Goal: Contribute content: Contribute content

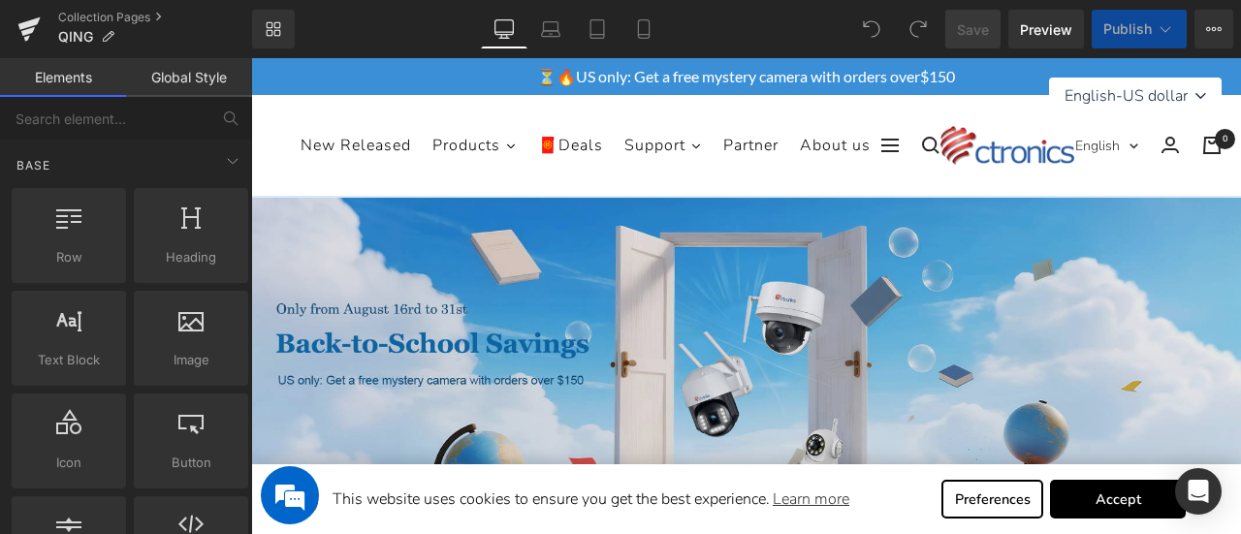
click at [639, 278] on img at bounding box center [746, 372] width 990 height 349
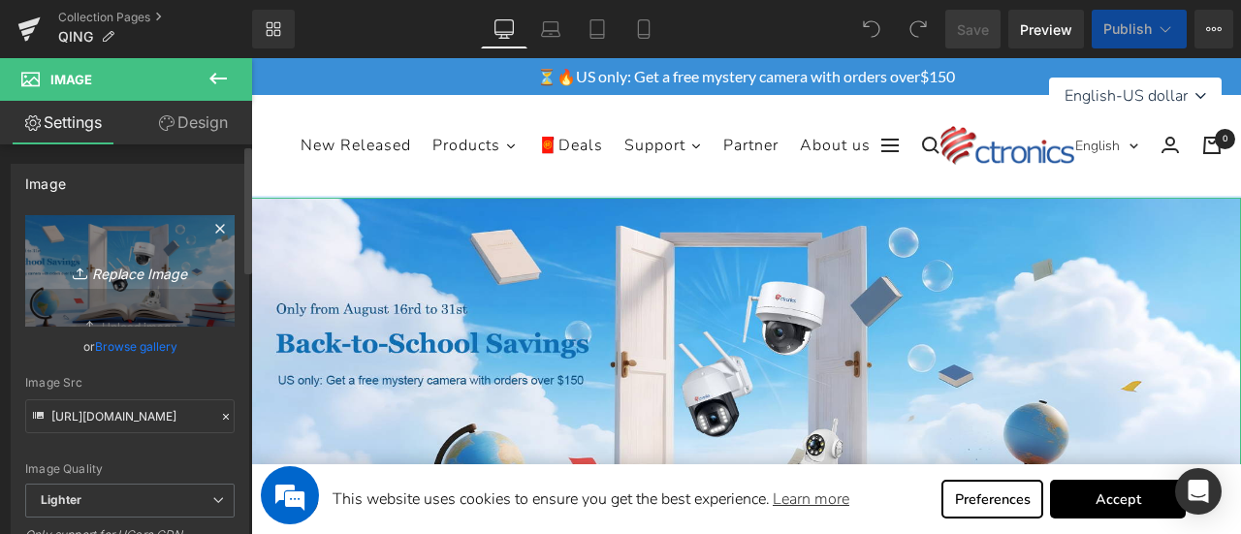
click at [112, 268] on icon "Replace Image" at bounding box center [129, 271] width 155 height 24
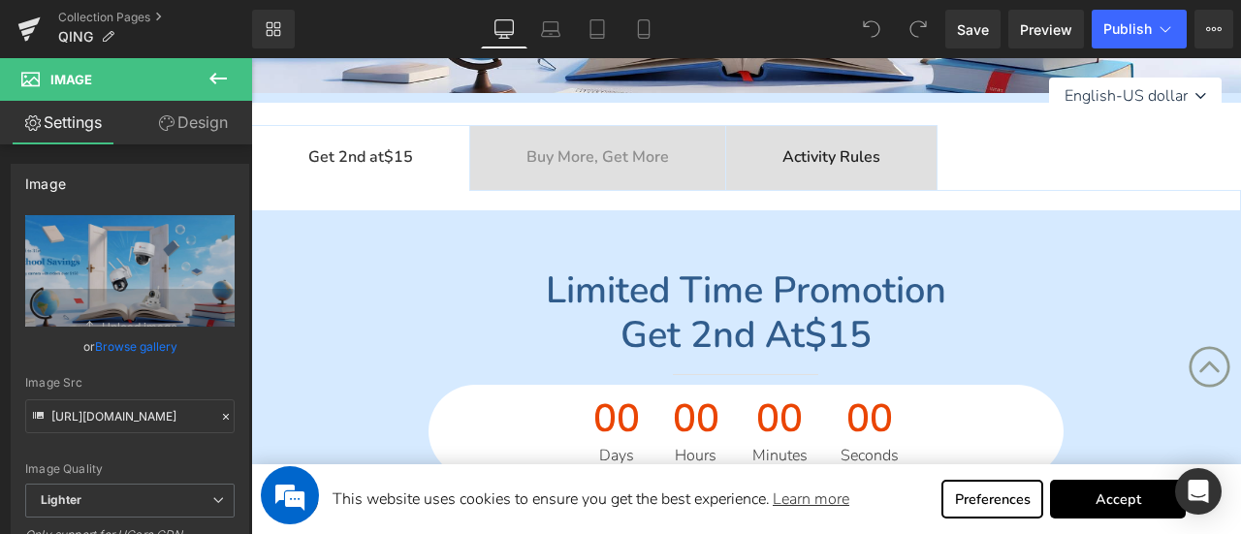
scroll to position [485, 0]
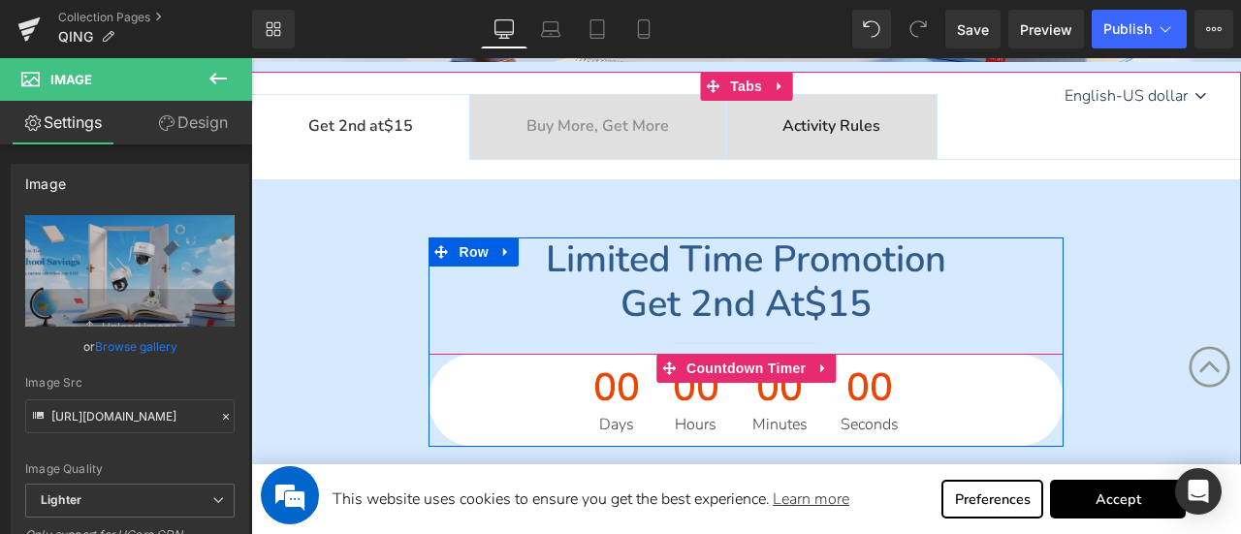
click at [690, 377] on span "Countdown Timer" at bounding box center [746, 368] width 129 height 29
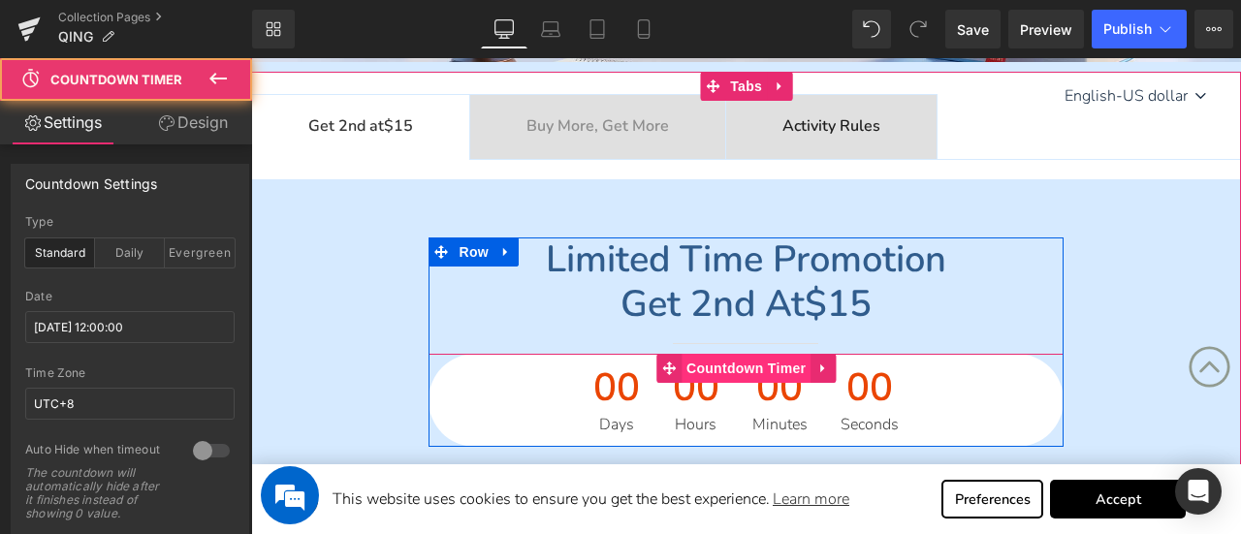
click at [701, 372] on span "Countdown Timer" at bounding box center [746, 368] width 129 height 29
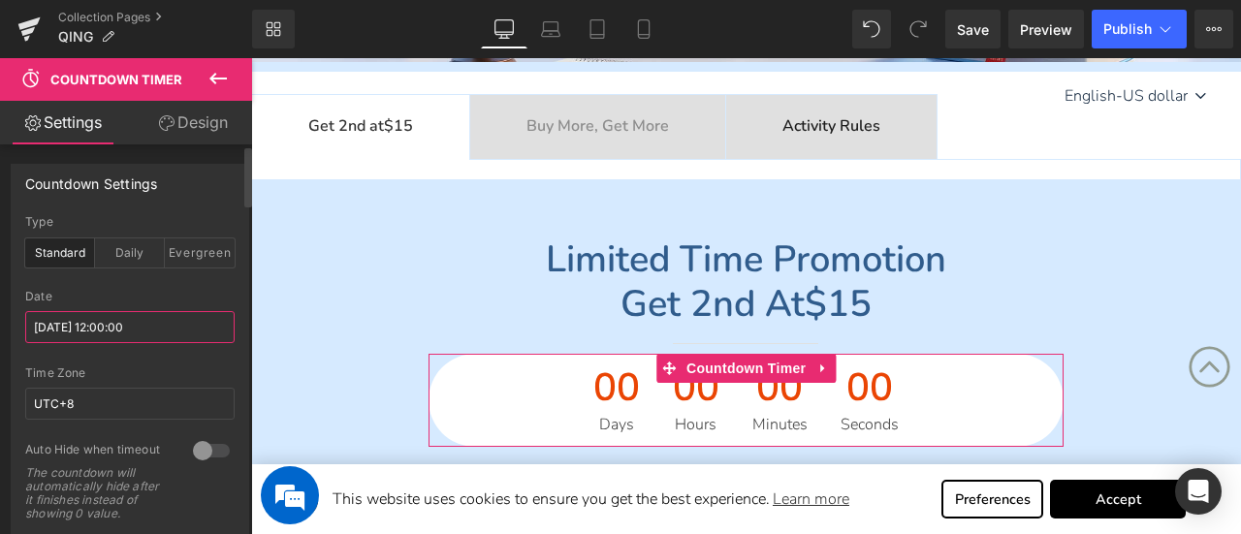
click at [76, 327] on input "[DATE] 12:00:00" at bounding box center [129, 327] width 209 height 32
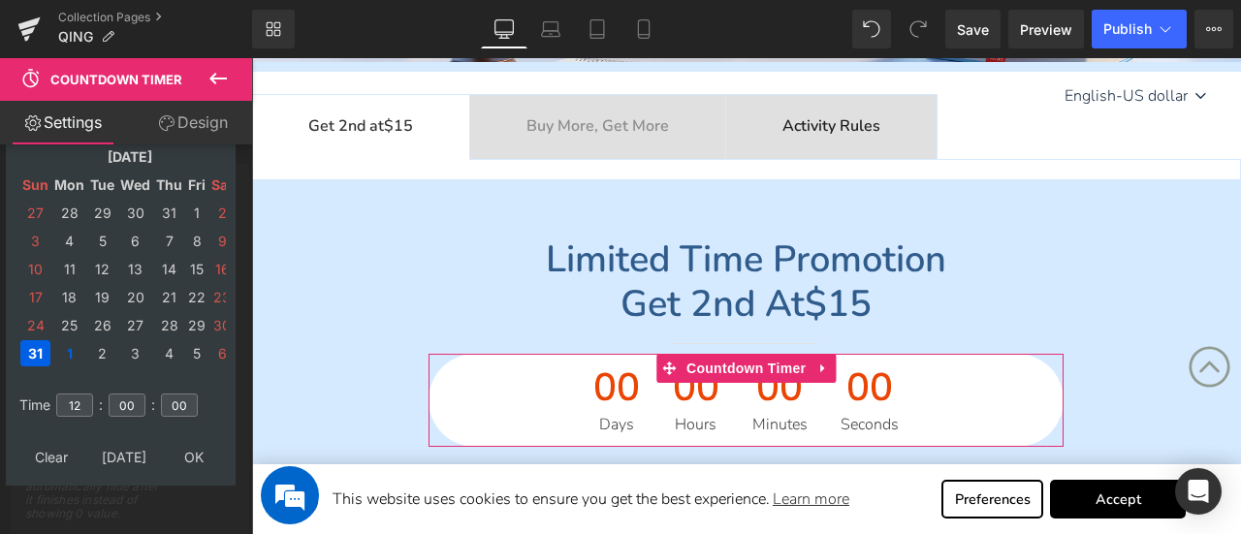
scroll to position [0, 0]
click at [217, 350] on td "6" at bounding box center [221, 353] width 25 height 26
click at [71, 245] on td "8" at bounding box center [69, 241] width 34 height 26
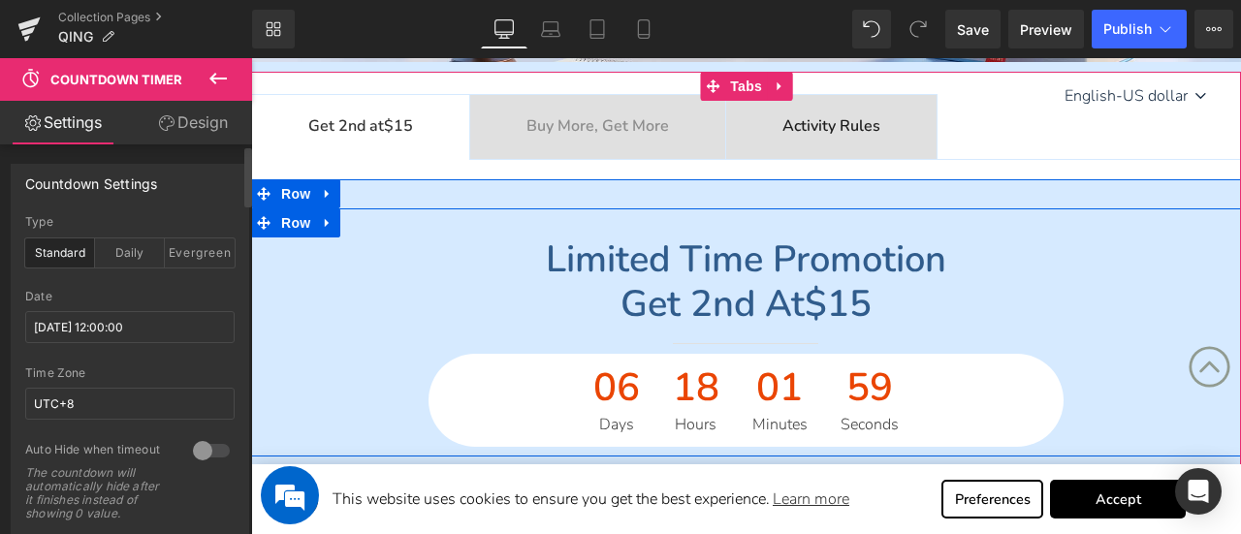
click at [367, 301] on div "Limited time promotion Get 2nd at $15 Heading Separator 06 Days 18 Hours 01 Min…" at bounding box center [746, 342] width 990 height 209
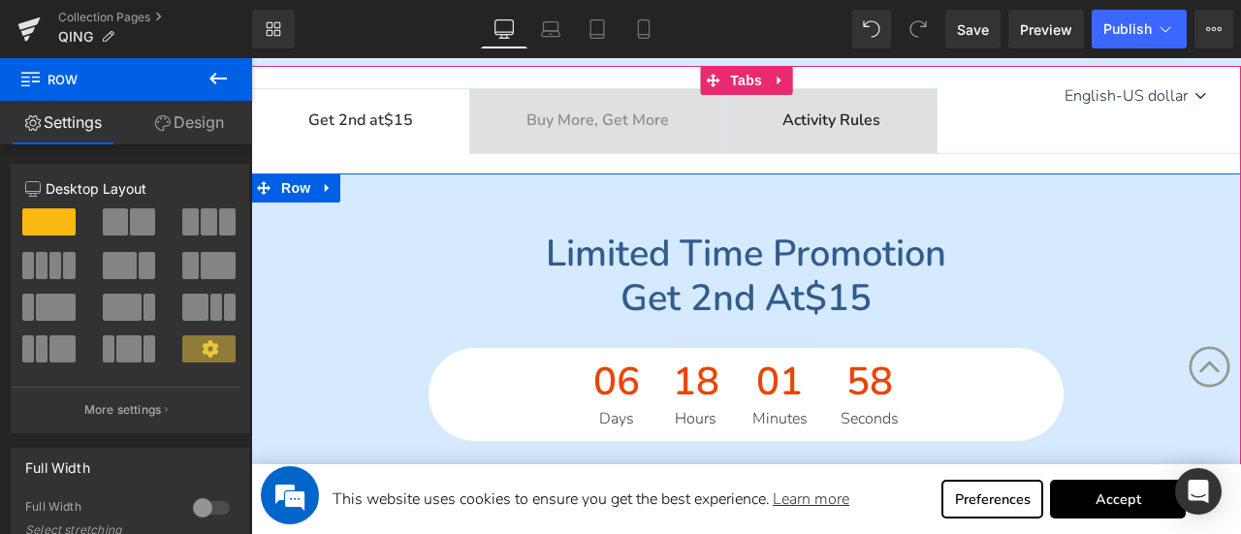
scroll to position [485, 0]
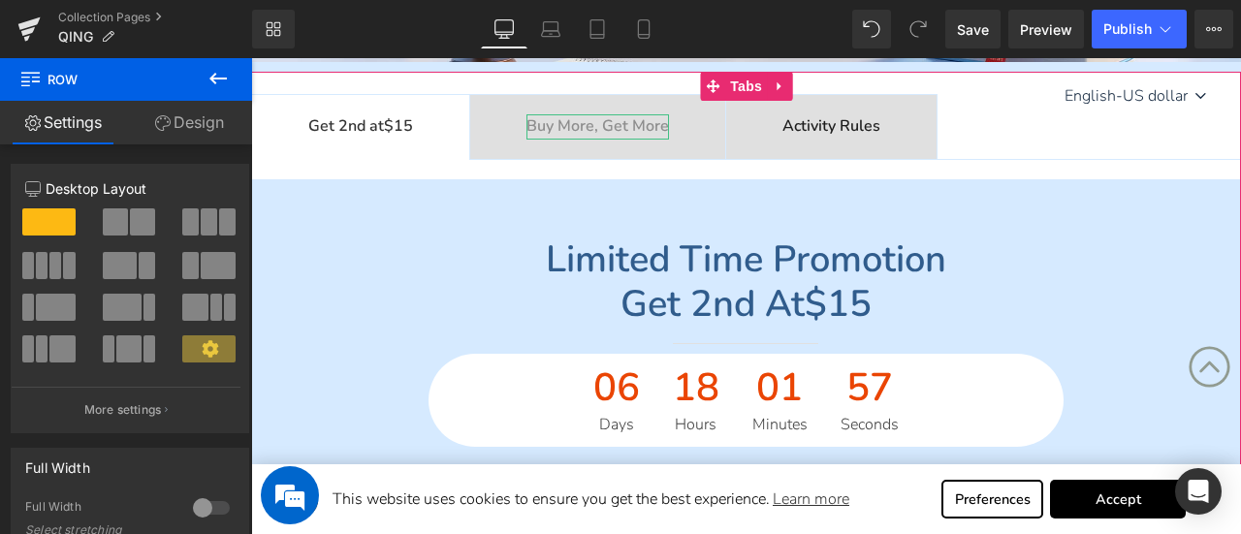
click at [605, 122] on b "Buy More, Get More" at bounding box center [598, 125] width 143 height 21
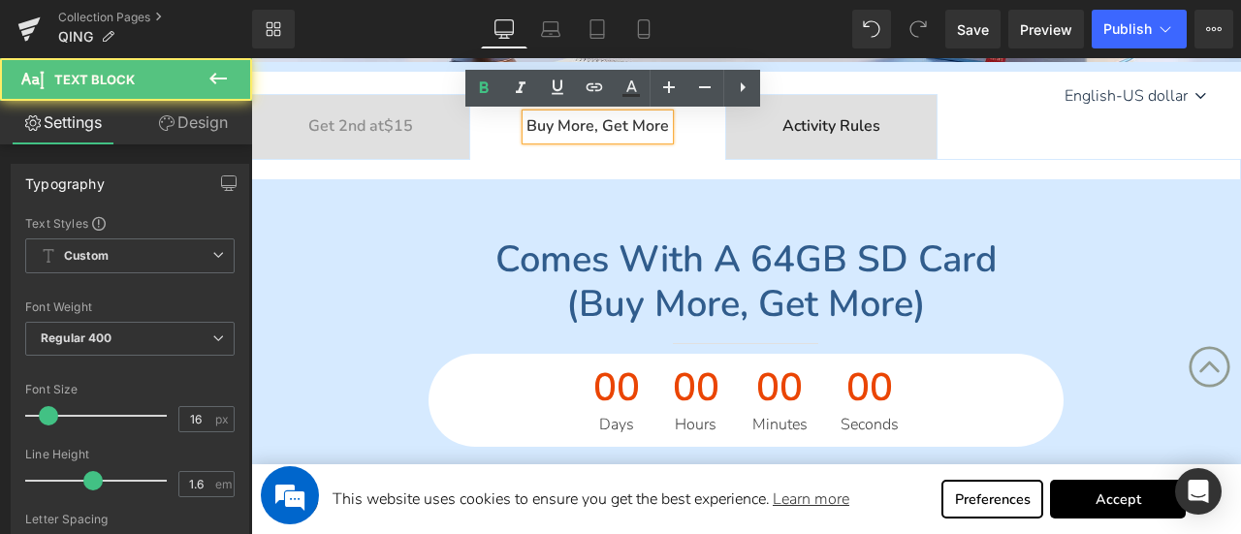
click at [340, 346] on div "Comes with a 64GB SD card (buy more, get more) Heading Separator 00 Days 00 Hou…" at bounding box center [746, 342] width 990 height 209
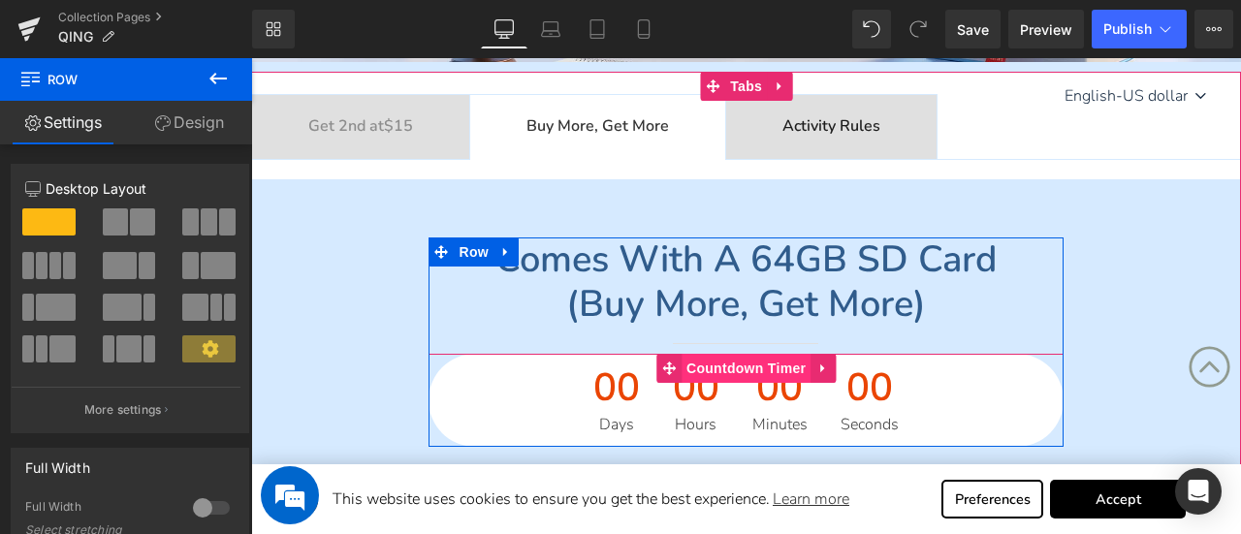
click at [714, 367] on span "Countdown Timer" at bounding box center [746, 368] width 129 height 29
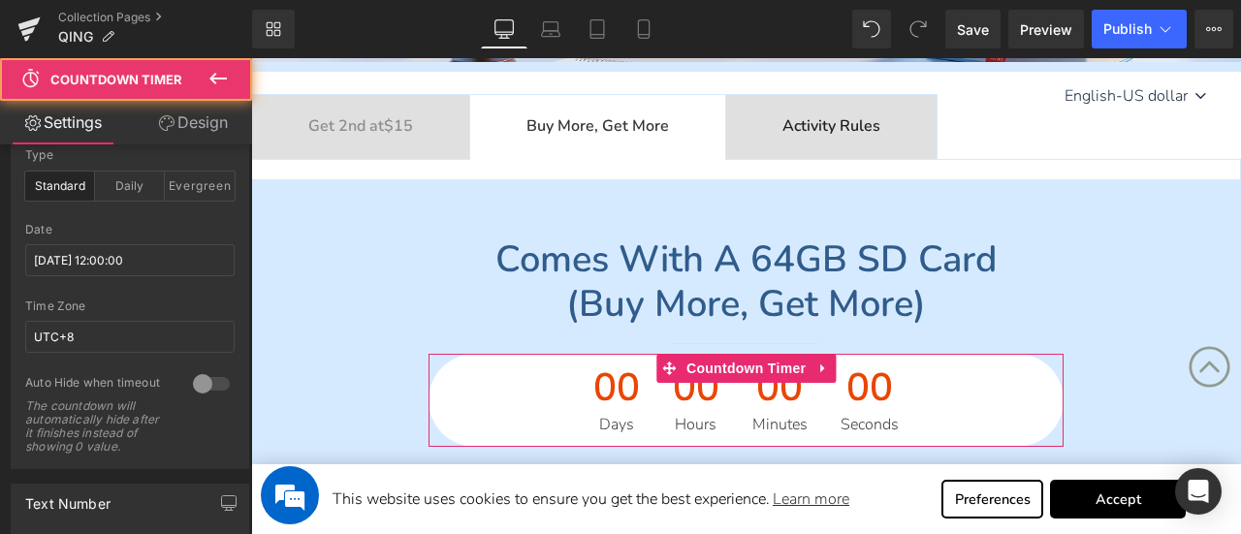
scroll to position [97, 0]
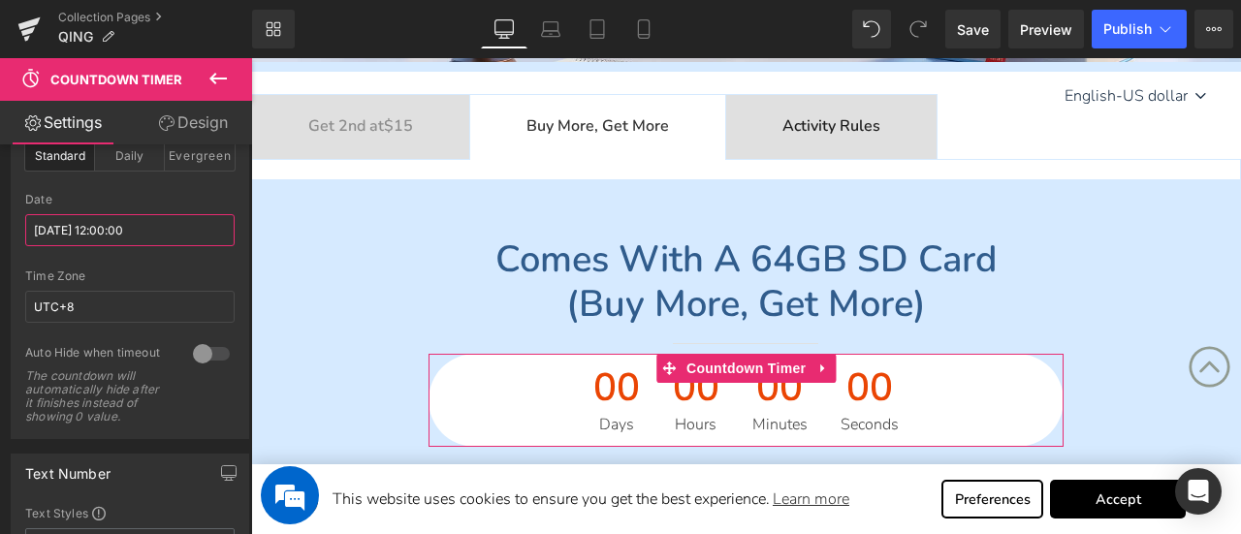
click at [126, 233] on input "[DATE] 12:00:00" at bounding box center [129, 230] width 209 height 32
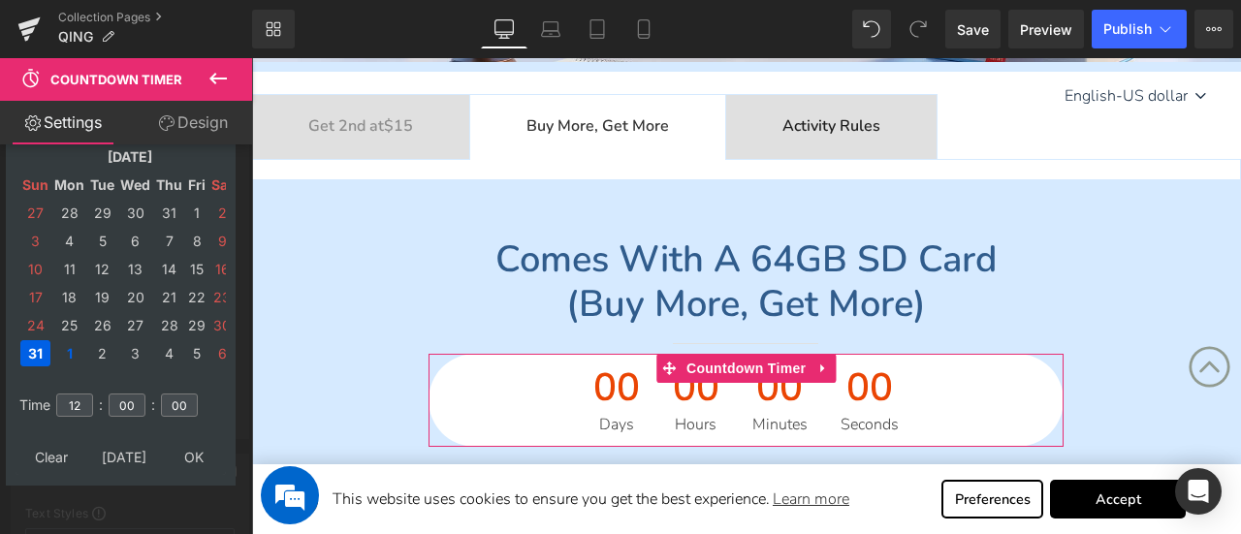
click at [219, 354] on td "6" at bounding box center [221, 353] width 25 height 26
click at [61, 246] on td "8" at bounding box center [69, 241] width 34 height 26
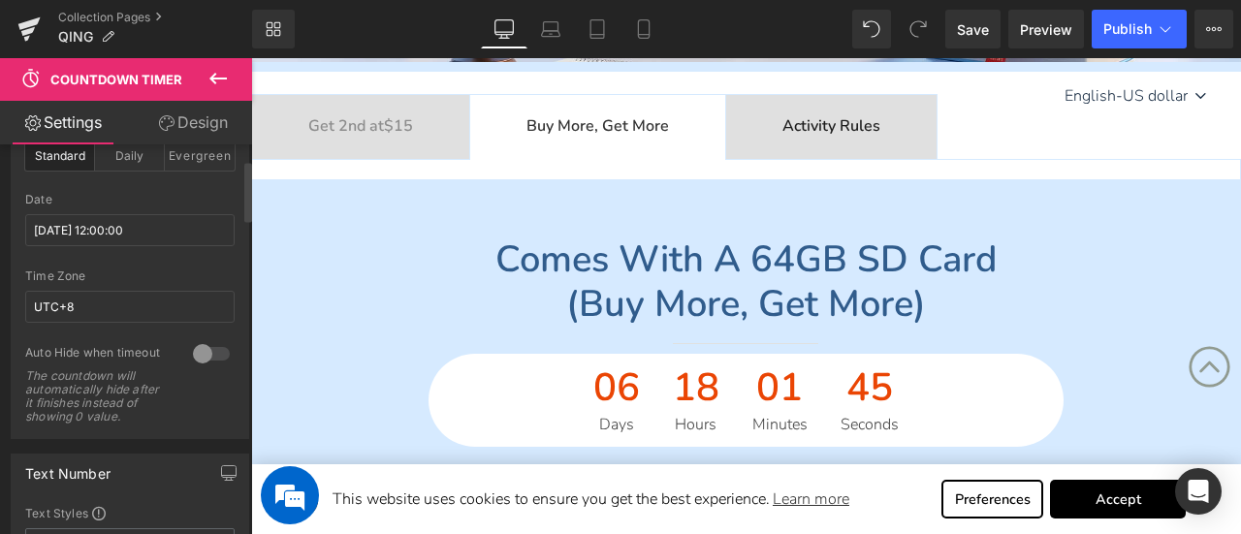
click at [834, 130] on b "Activity Rules" at bounding box center [832, 125] width 98 height 21
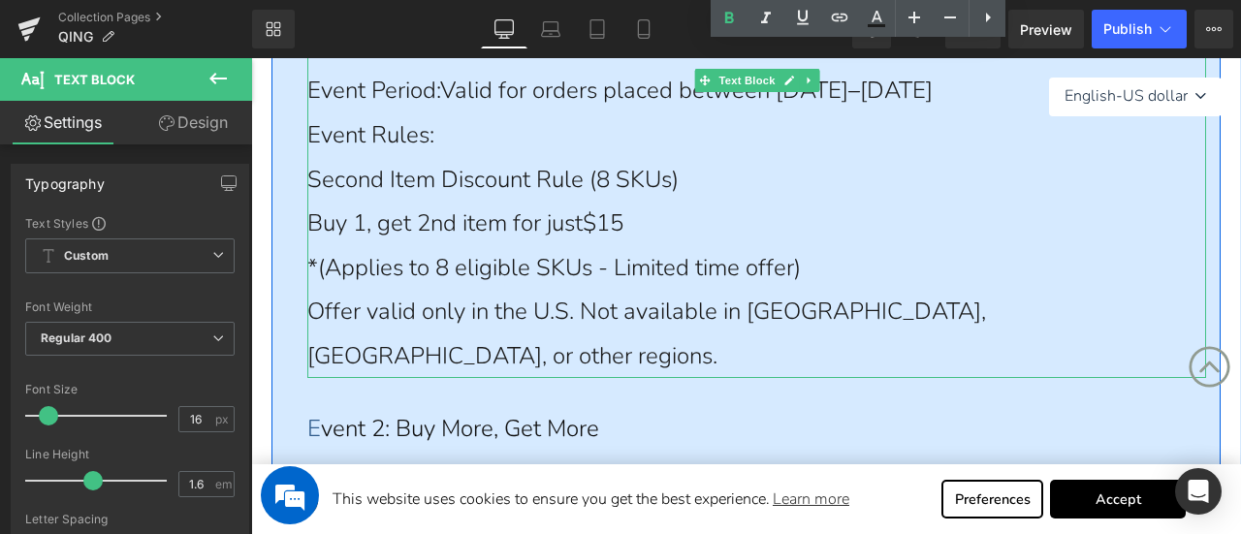
scroll to position [776, 0]
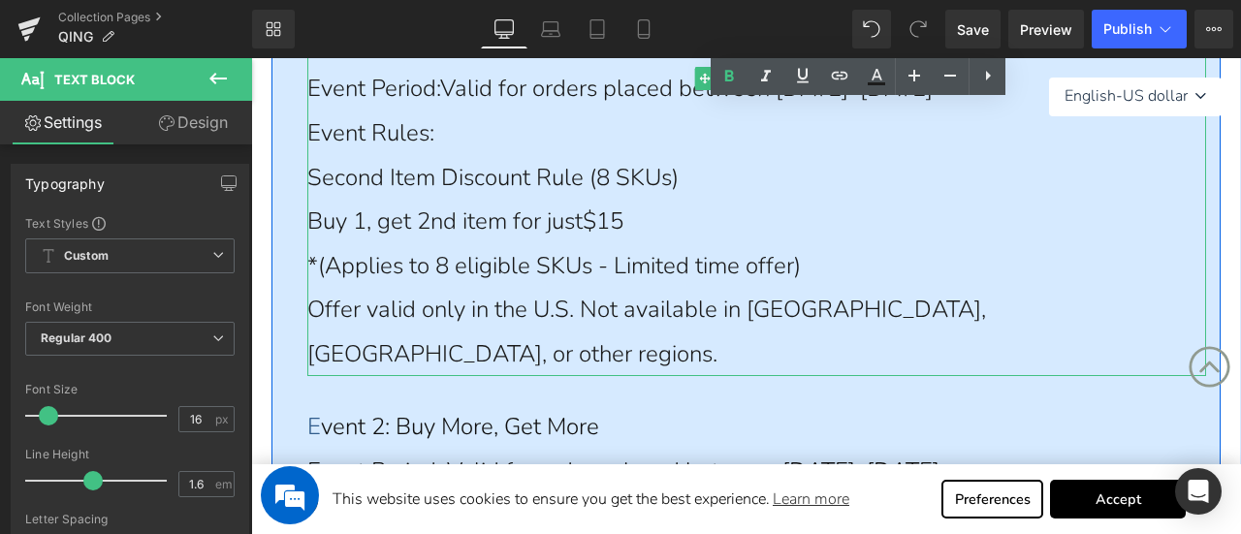
click at [448, 263] on span "*(Applies to 8 eligible SKUs - Limited time offer)" at bounding box center [554, 265] width 494 height 31
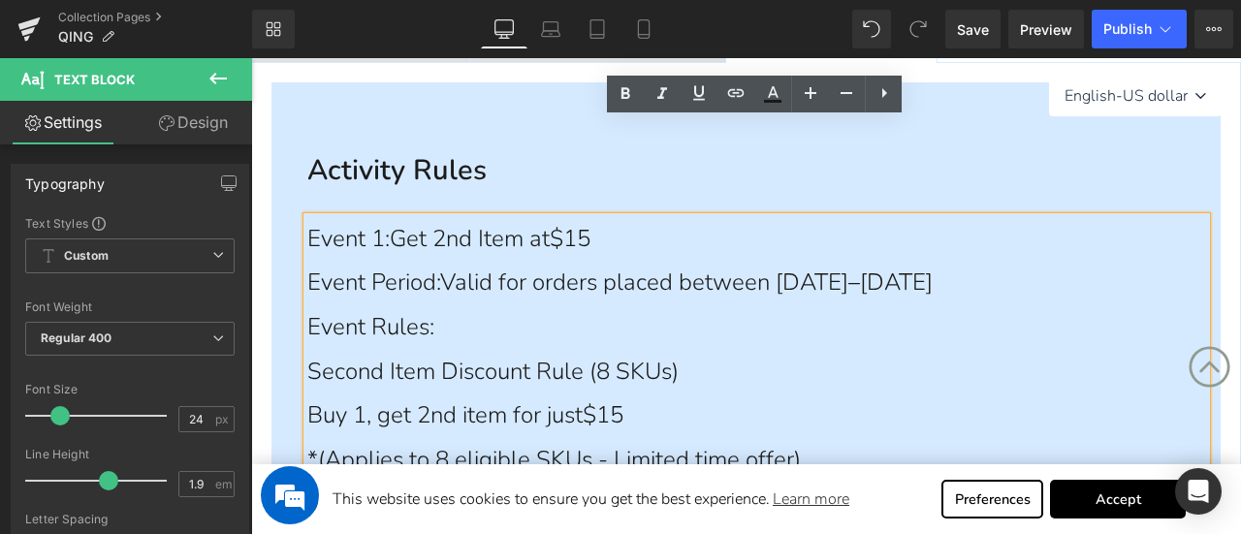
scroll to position [582, 0]
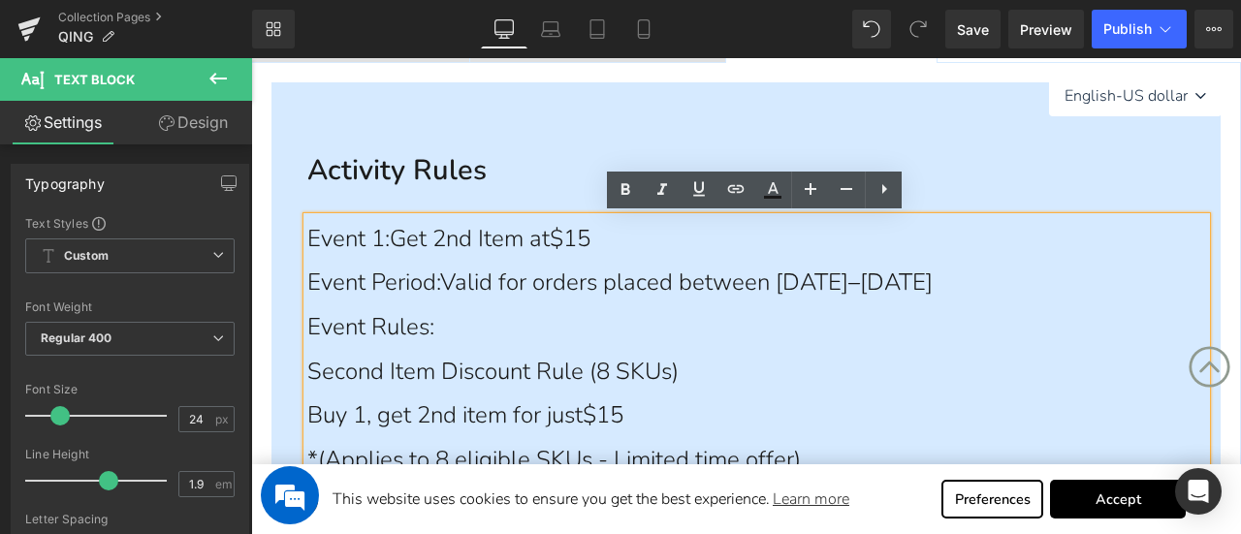
click at [661, 296] on span "Valid for orders placed between [DATE]–[DATE]" at bounding box center [686, 282] width 493 height 31
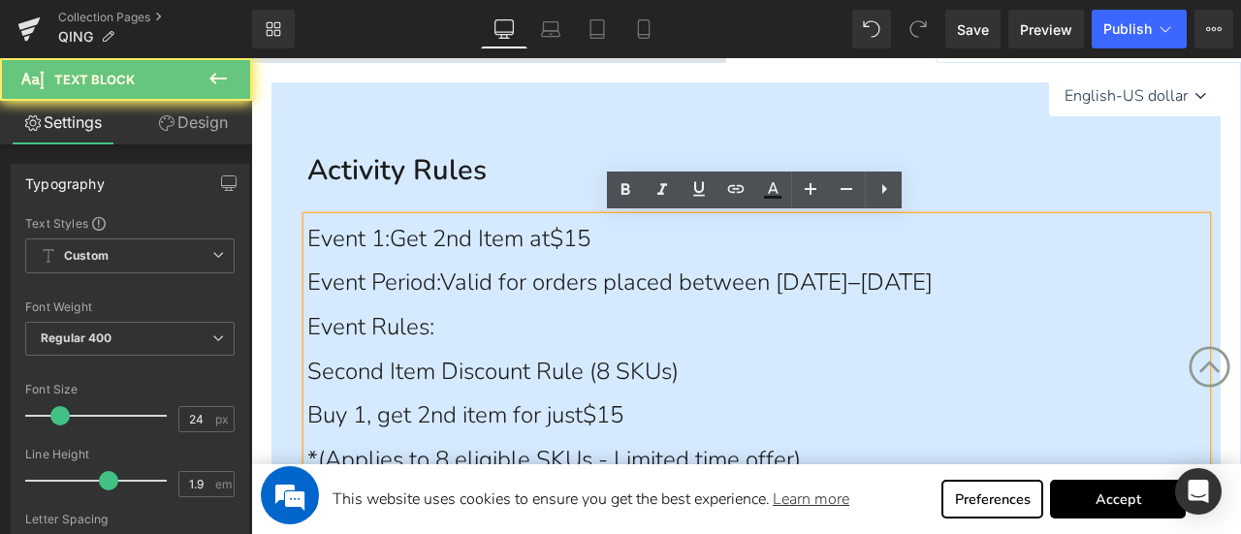
click at [664, 285] on span "Valid for orders placed between [DATE]–[DATE]" at bounding box center [686, 282] width 493 height 31
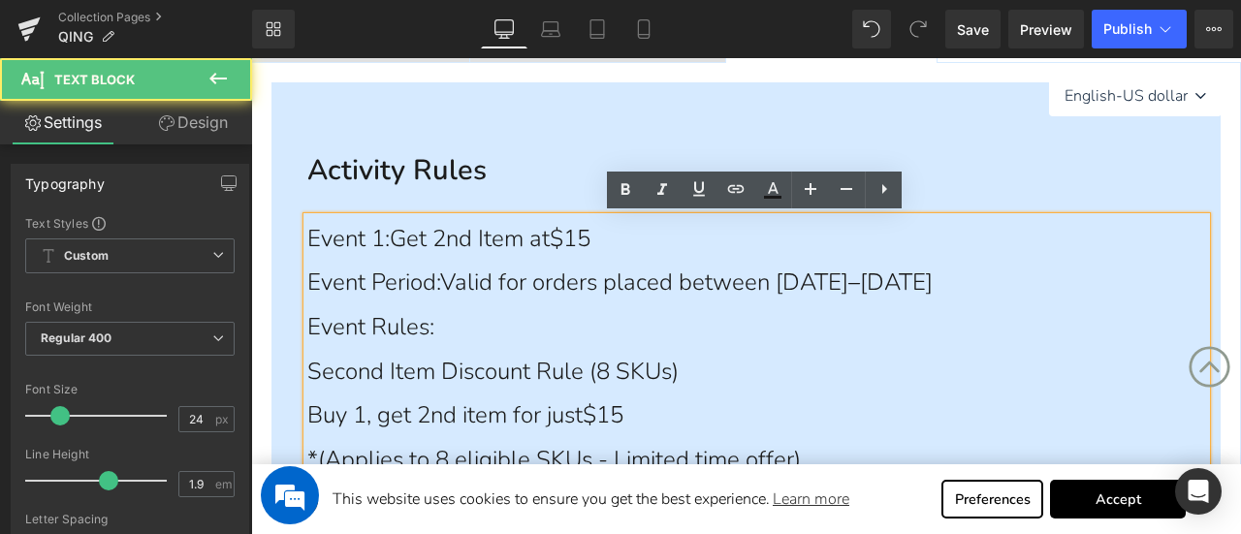
click at [469, 284] on span "Valid for orders placed between [DATE]–[DATE]" at bounding box center [686, 282] width 493 height 31
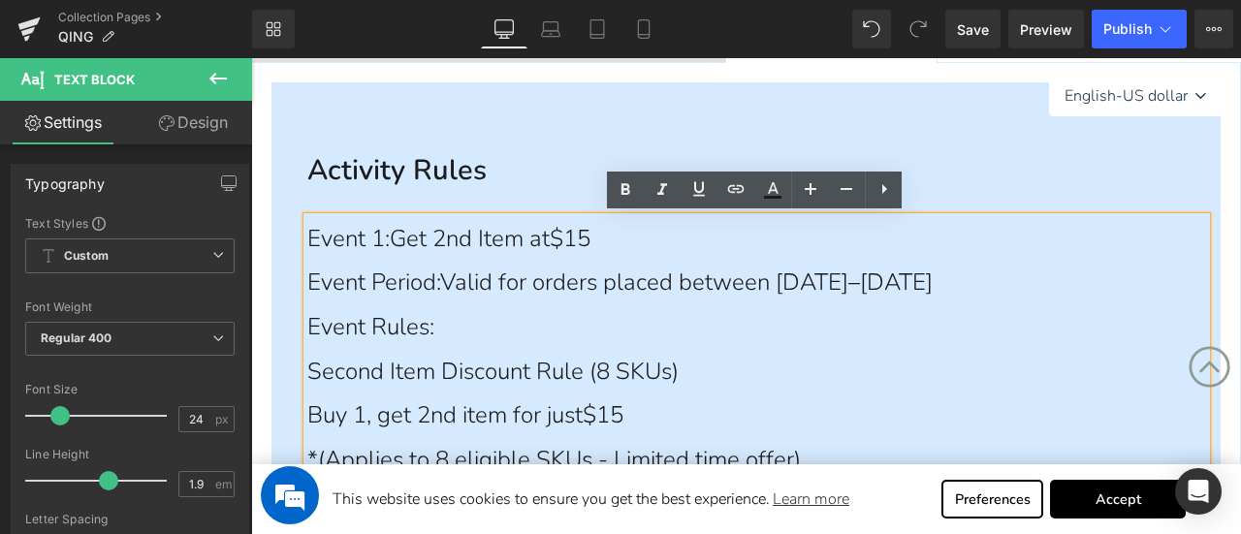
drag, startPoint x: 458, startPoint y: 278, endPoint x: 1087, endPoint y: 289, distance: 629.5
click at [1087, 289] on div "Event Period: Valid for orders placed between [DATE]–[DATE]" at bounding box center [756, 283] width 899 height 45
copy span "Valid for orders placed between [DATE]–[DATE]"
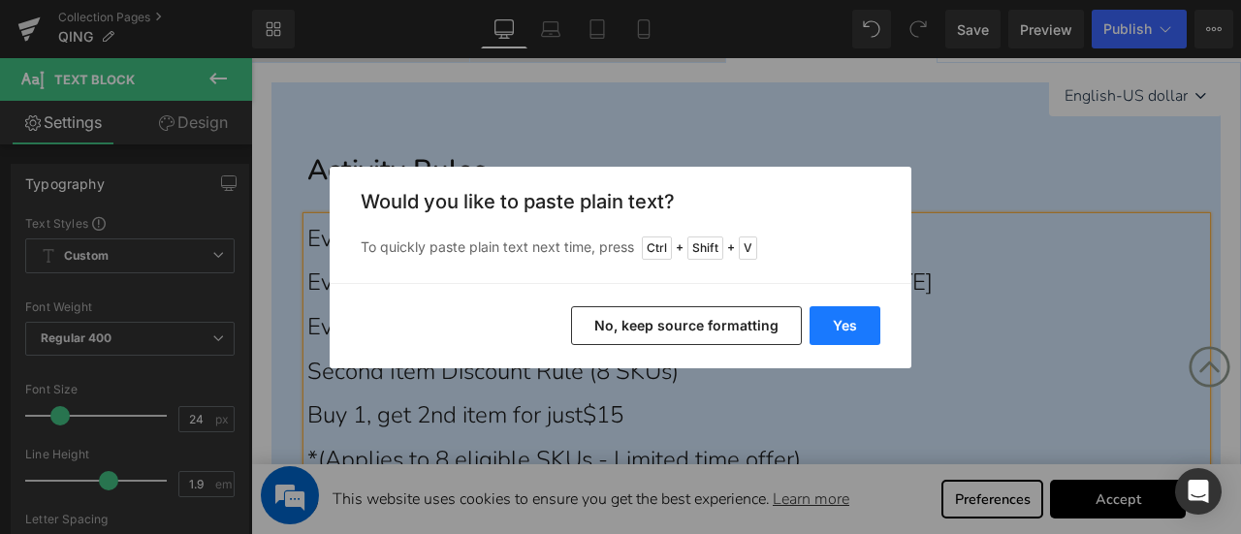
click at [849, 325] on button "Yes" at bounding box center [845, 325] width 71 height 39
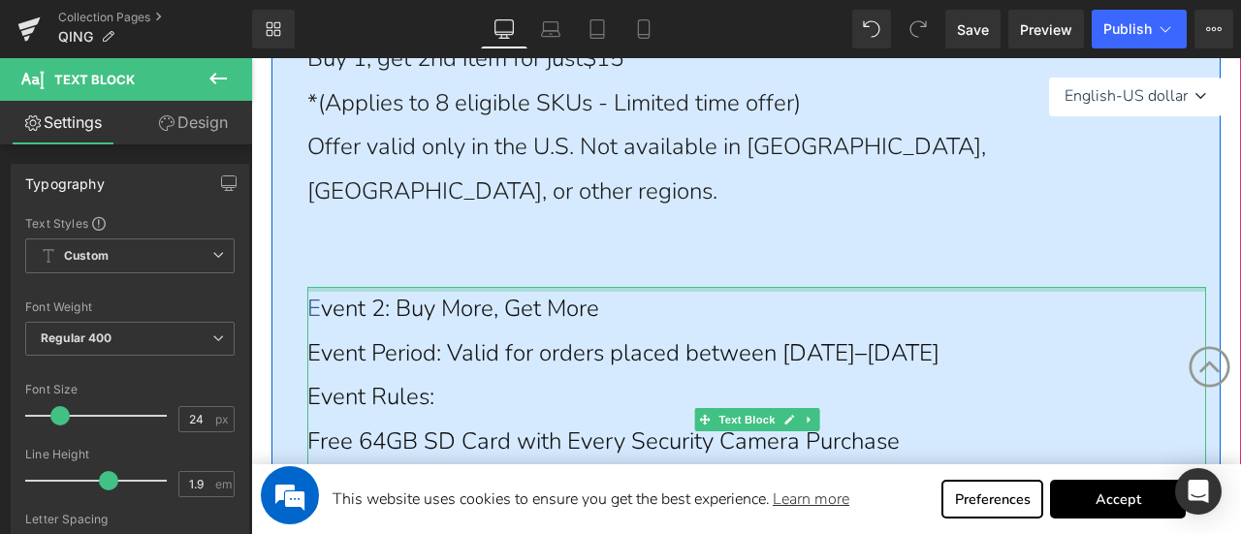
scroll to position [970, 0]
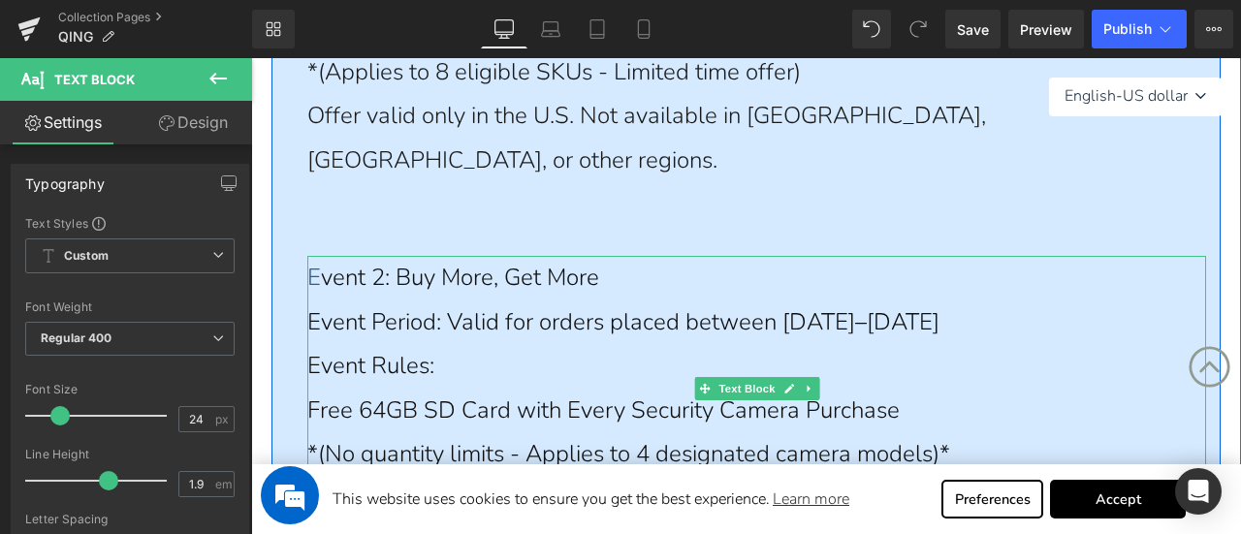
click at [544, 314] on span "Event Period: Valid for orders placed between [DATE]–[DATE]" at bounding box center [623, 321] width 632 height 31
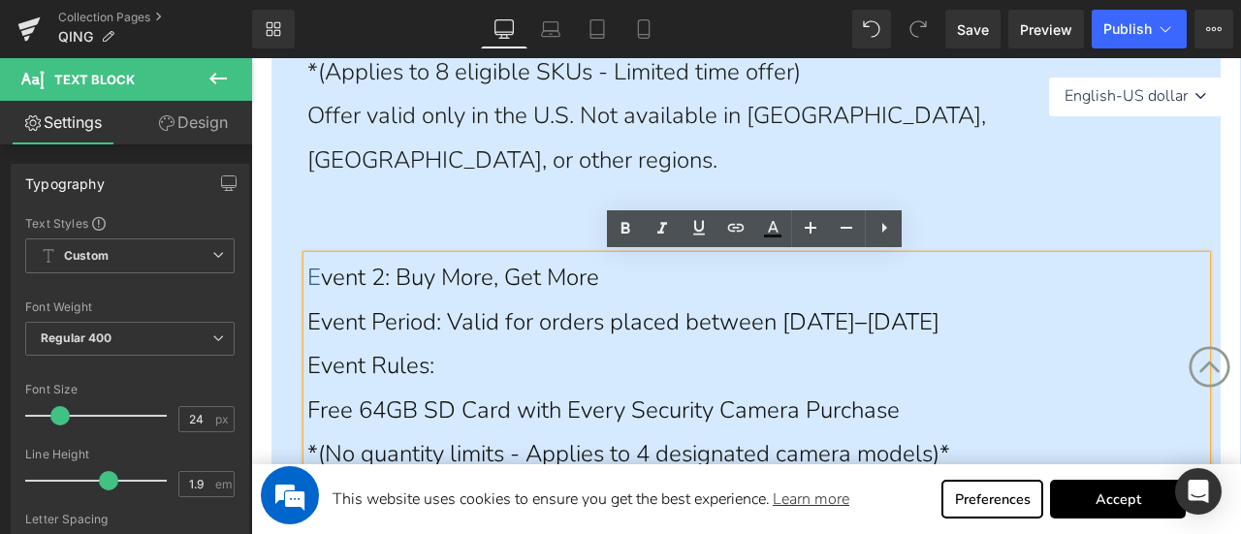
drag, startPoint x: 460, startPoint y: 318, endPoint x: 1042, endPoint y: 317, distance: 582.8
click at [1042, 317] on div "Event Period: Valid for orders placed between [DATE]–[DATE]" at bounding box center [756, 323] width 899 height 45
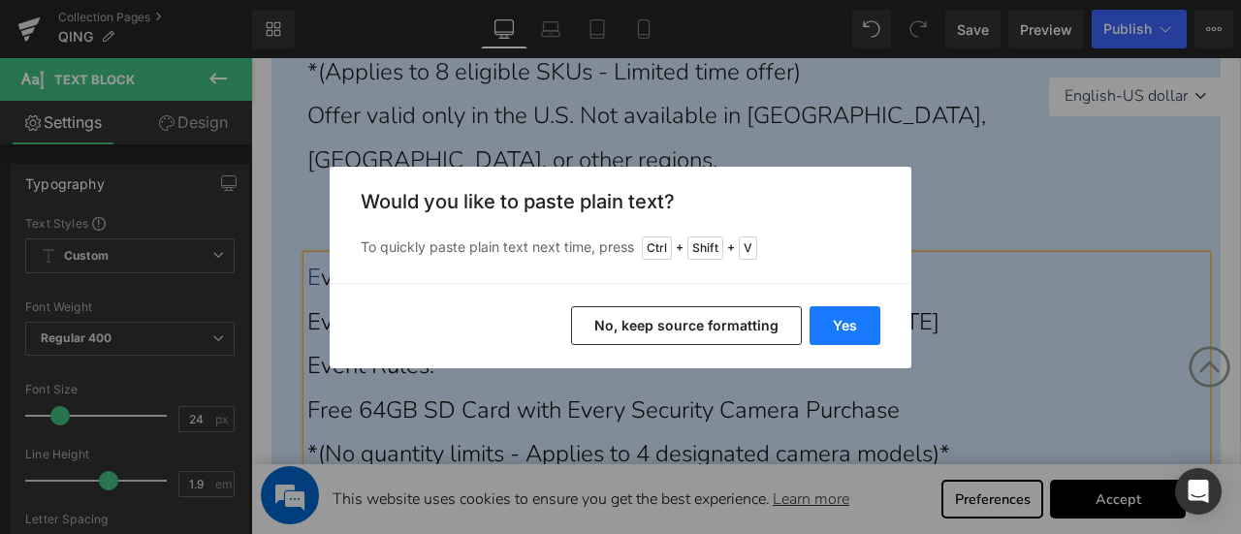
click at [847, 320] on button "Yes" at bounding box center [845, 325] width 71 height 39
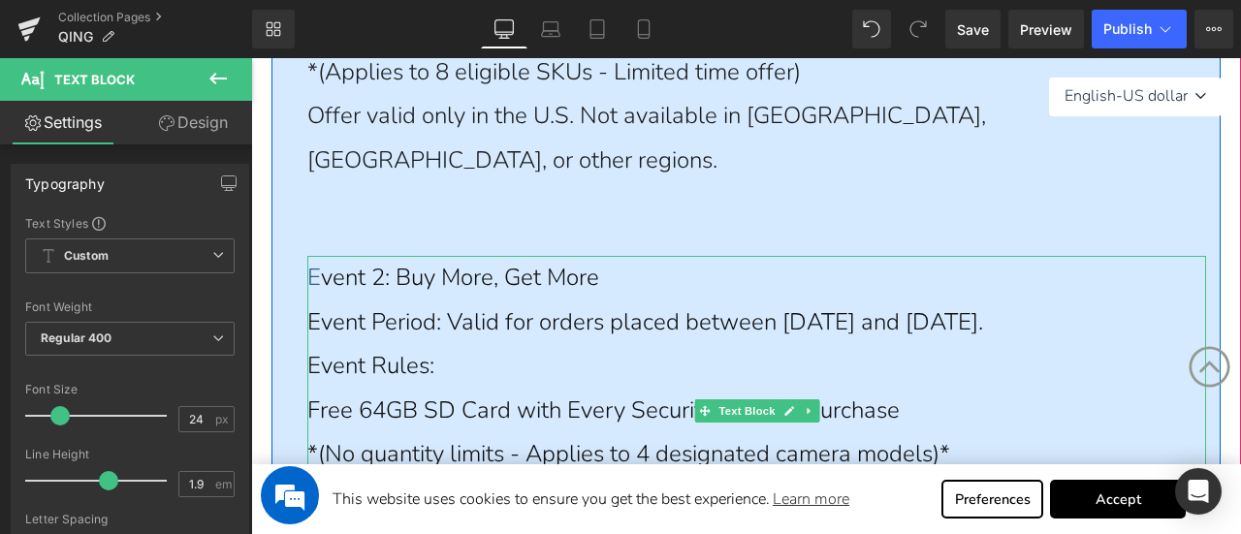
click at [535, 345] on div "Event Period: Valid for orders placed between [DATE] and [DATE]." at bounding box center [756, 323] width 899 height 45
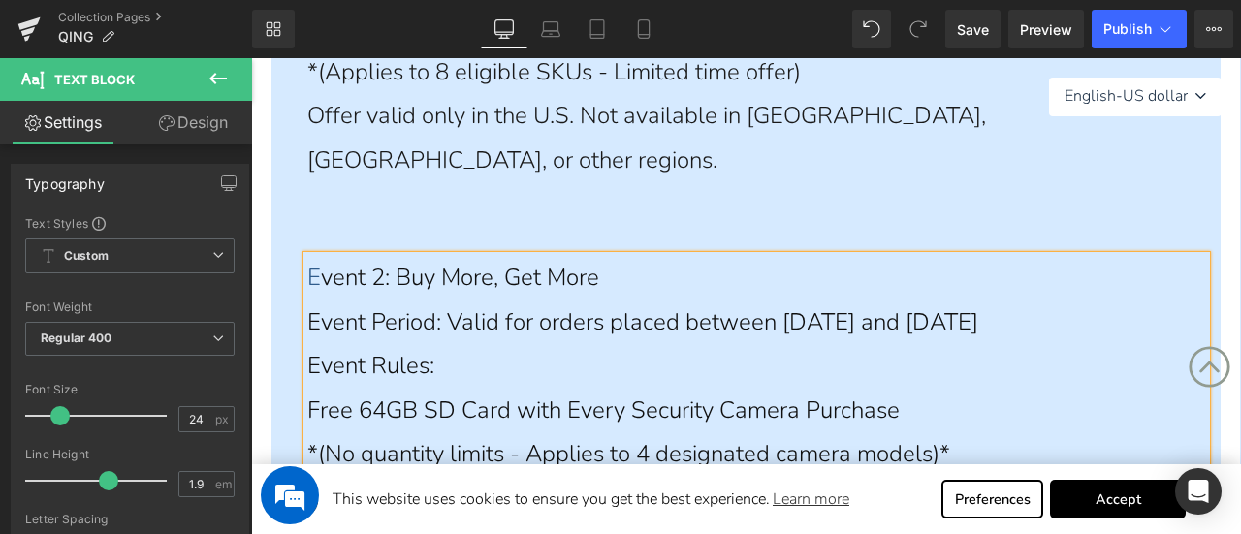
scroll to position [582, 0]
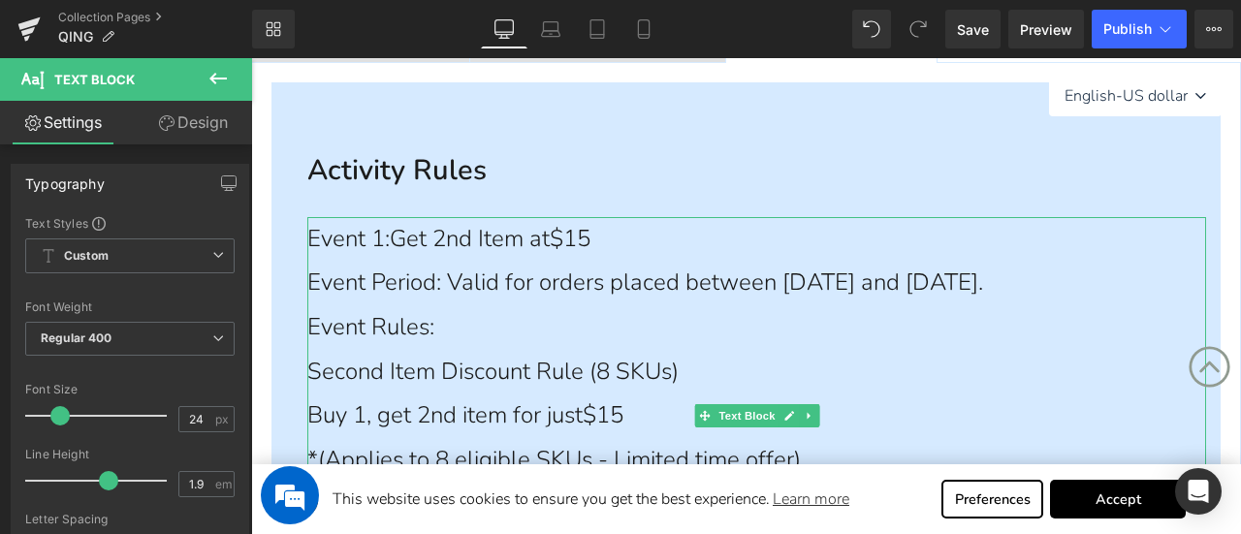
click at [541, 305] on div "Event Period: Valid for orders placed between [DATE] and [DATE]." at bounding box center [756, 283] width 899 height 45
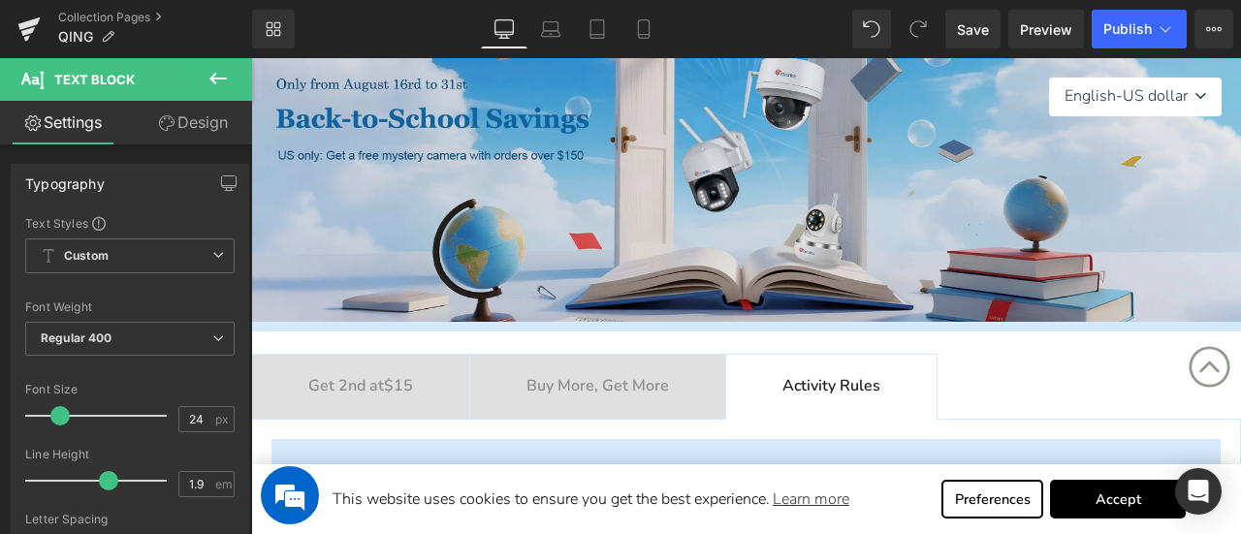
scroll to position [388, 0]
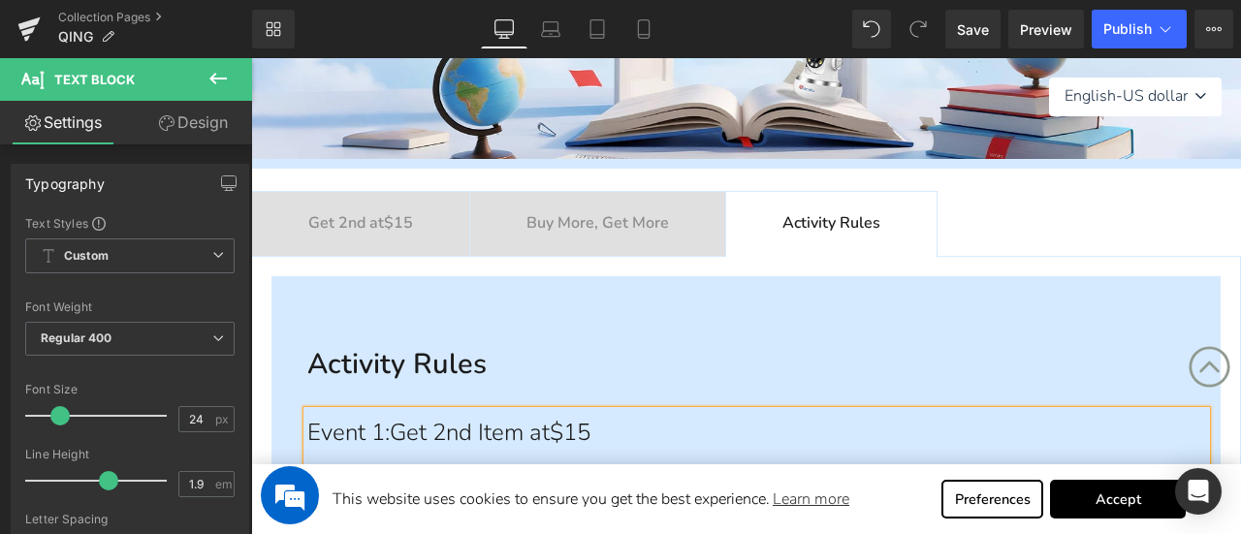
click at [615, 216] on b "Buy More, Get More" at bounding box center [598, 222] width 143 height 21
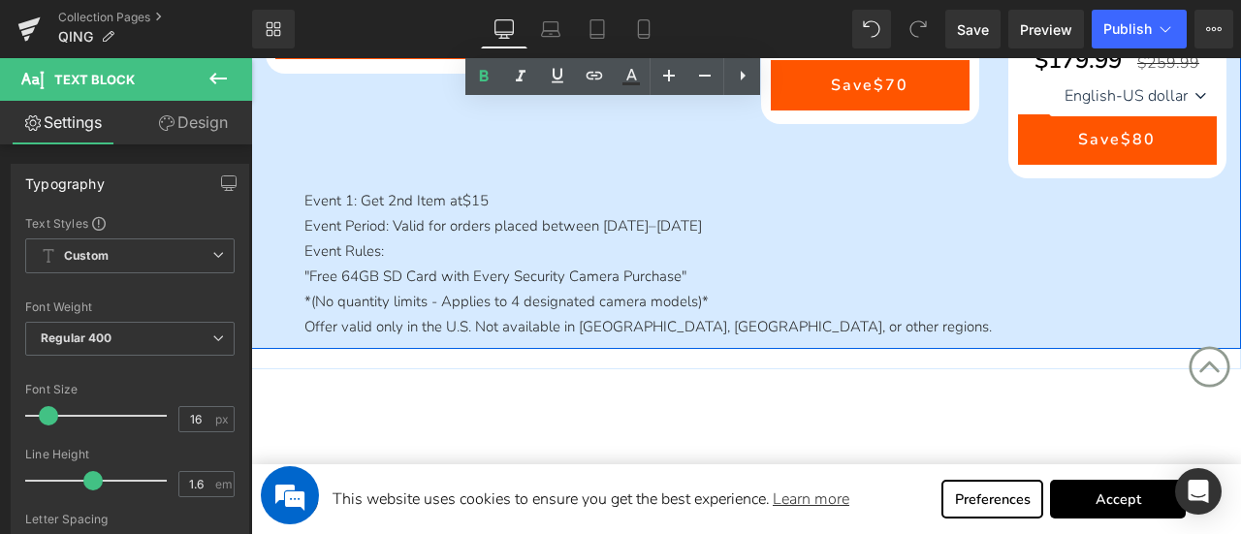
scroll to position [1552, 0]
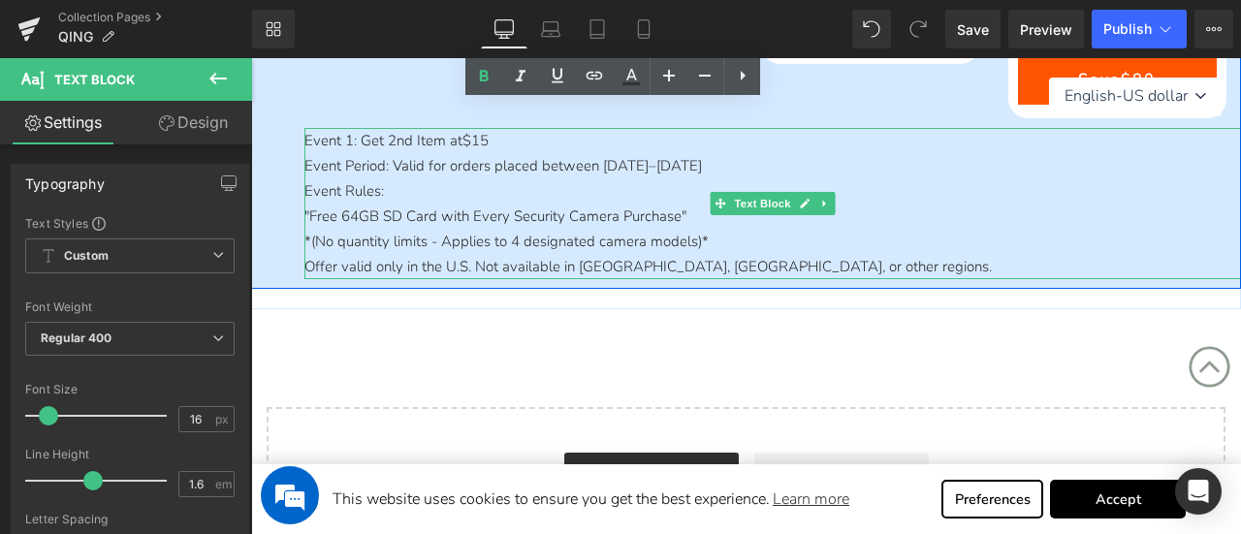
click at [536, 158] on p "Event Period: Valid for orders placed between [DATE]–[DATE]" at bounding box center [773, 165] width 937 height 25
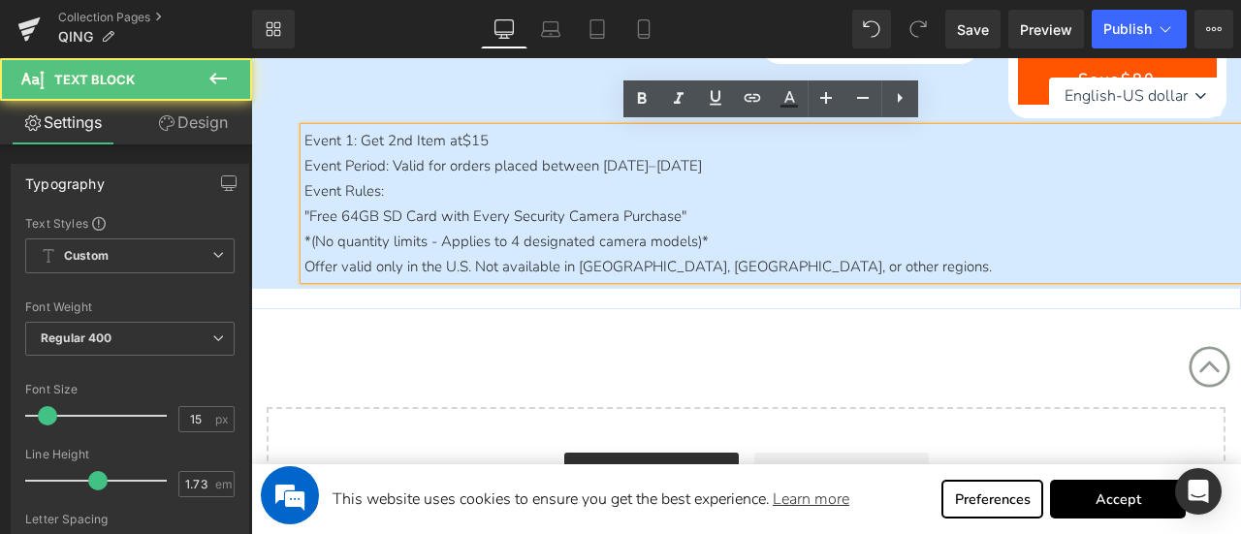
drag, startPoint x: 392, startPoint y: 161, endPoint x: 762, endPoint y: 164, distance: 370.5
click at [762, 164] on p "Event Period: Valid for orders placed between [DATE]–[DATE]" at bounding box center [773, 165] width 937 height 25
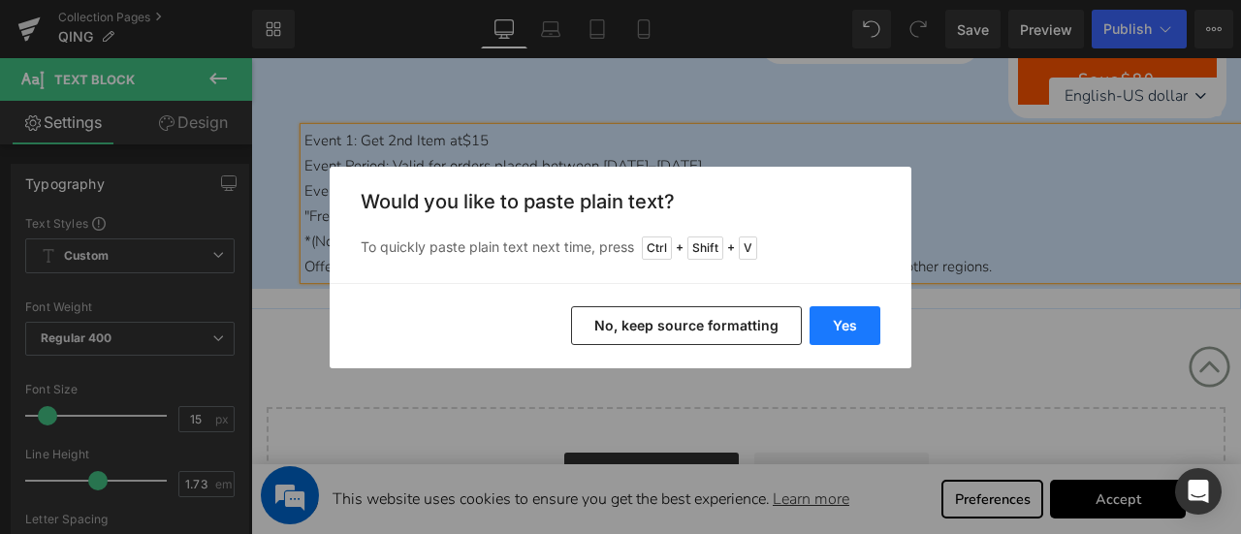
click at [830, 322] on button "Yes" at bounding box center [845, 325] width 71 height 39
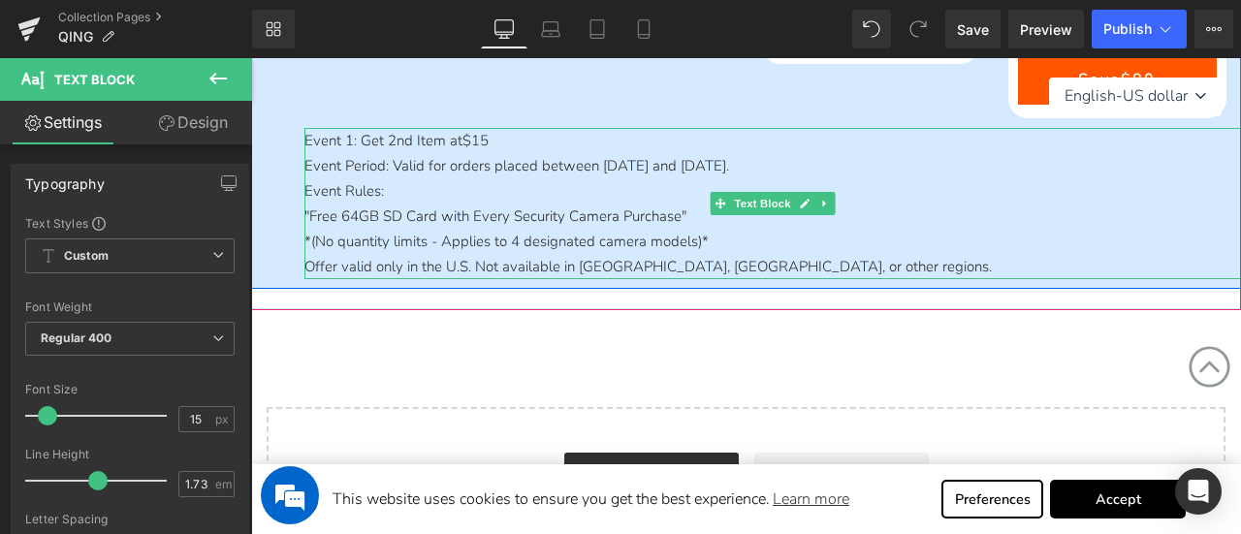
click at [908, 162] on p "Event Period: Valid for orders placed between [DATE] and [DATE]." at bounding box center [773, 165] width 937 height 25
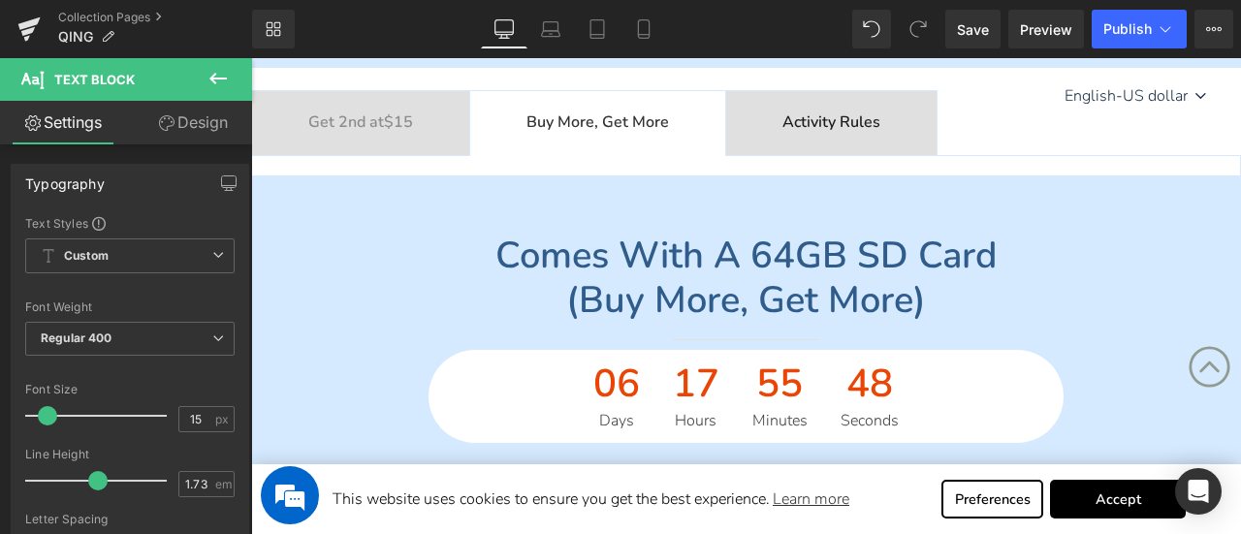
scroll to position [485, 0]
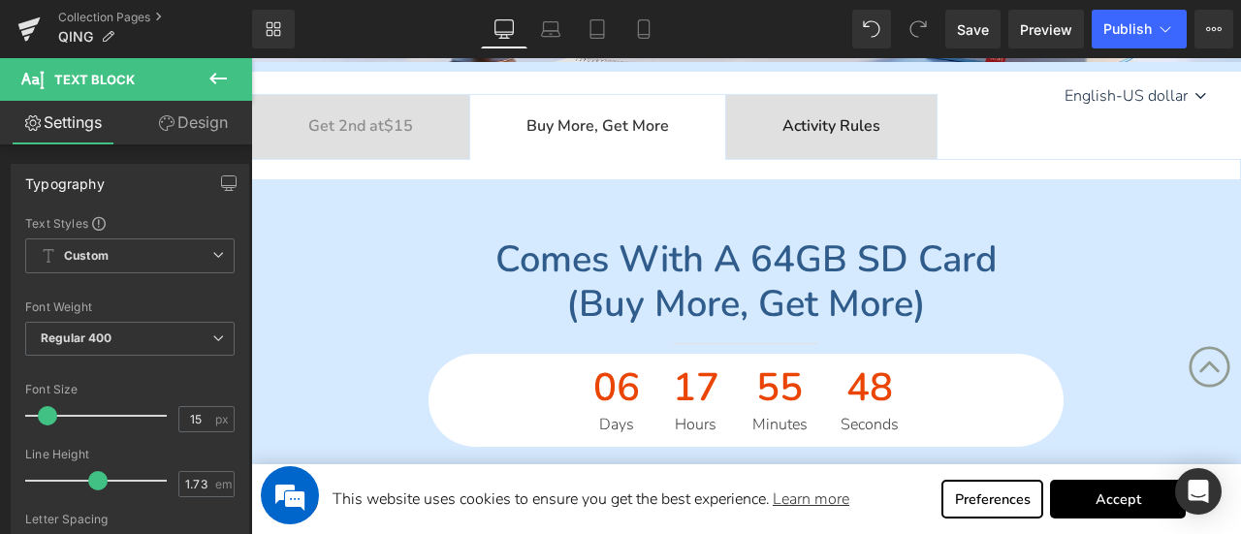
click at [390, 141] on span "Get 2nd at $15 Text Block" at bounding box center [360, 127] width 217 height 64
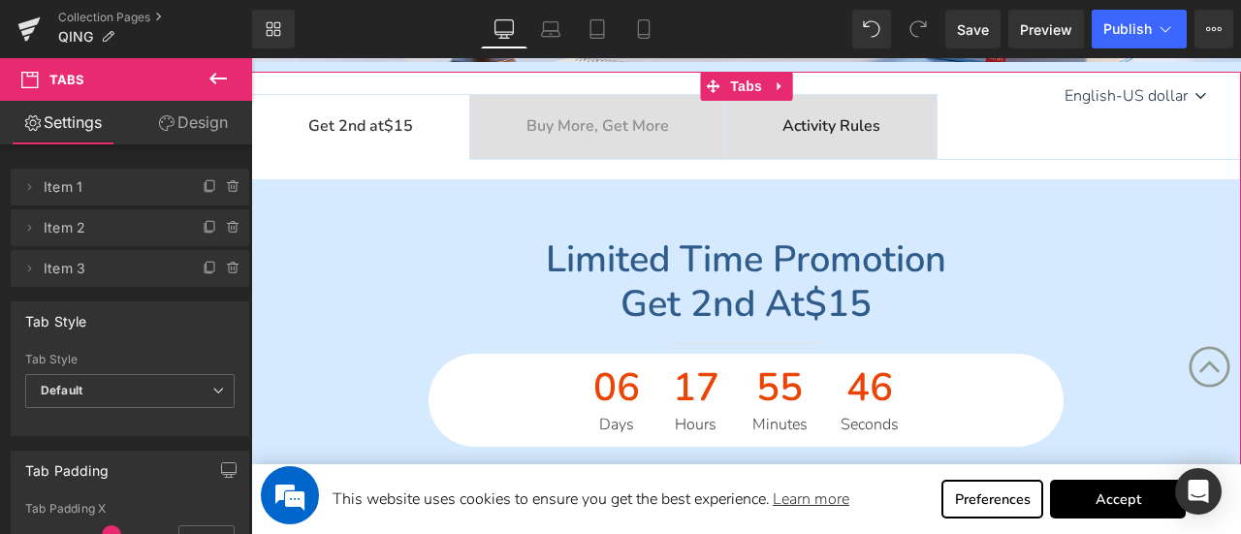
scroll to position [2121, 0]
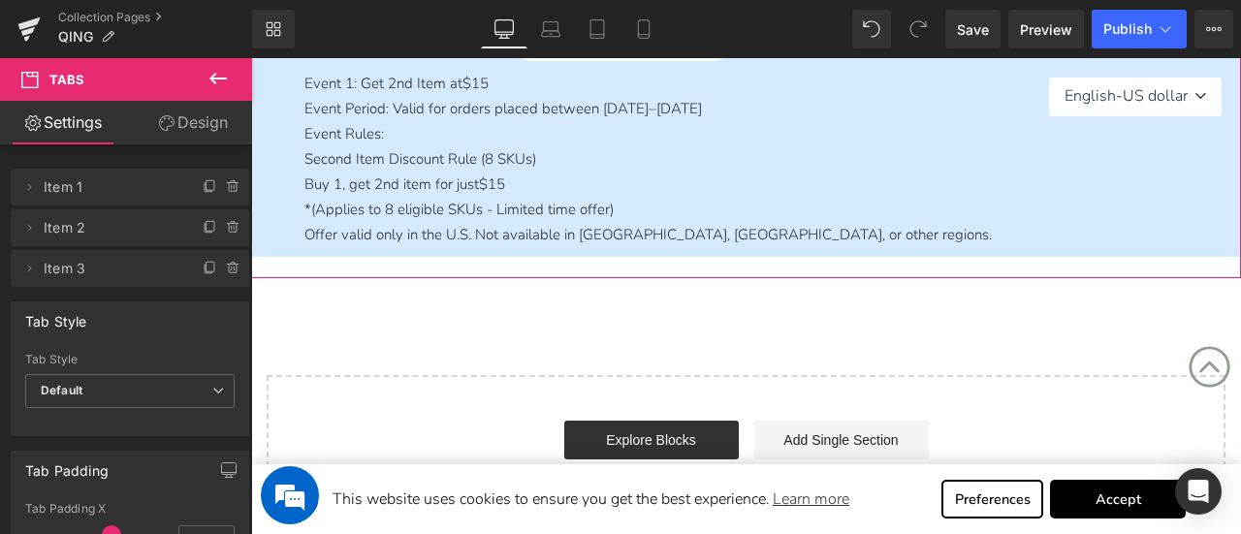
click at [482, 88] on tc-money "$15" at bounding box center [476, 83] width 26 height 19
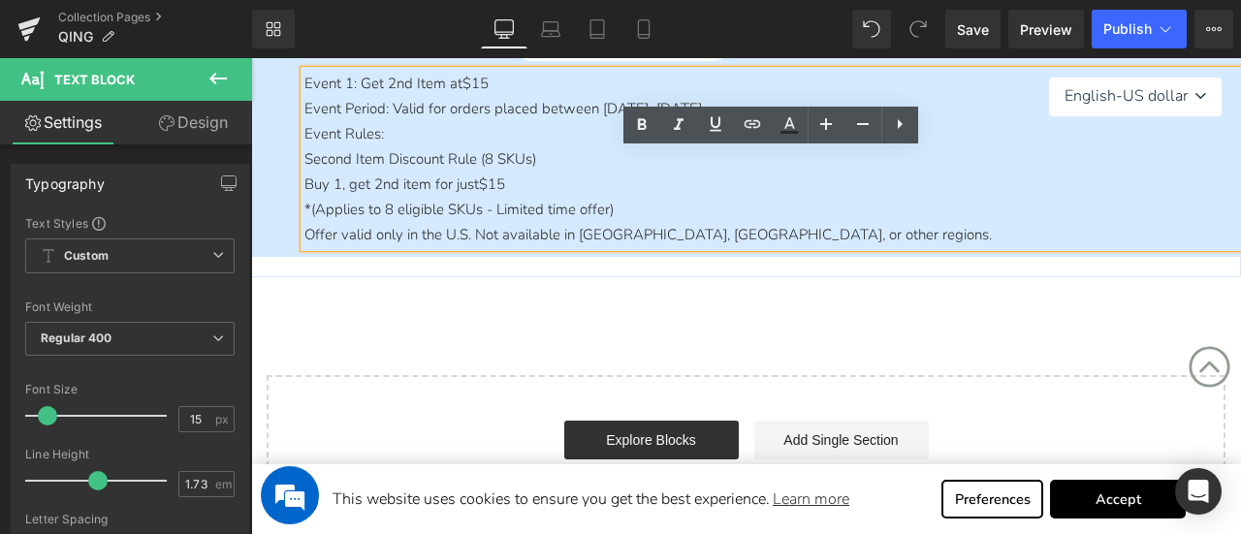
drag, startPoint x: 392, startPoint y: 112, endPoint x: 833, endPoint y: 117, distance: 441.3
click at [833, 117] on p "Event Period: Valid for orders placed between [DATE]–[DATE]" at bounding box center [773, 108] width 937 height 25
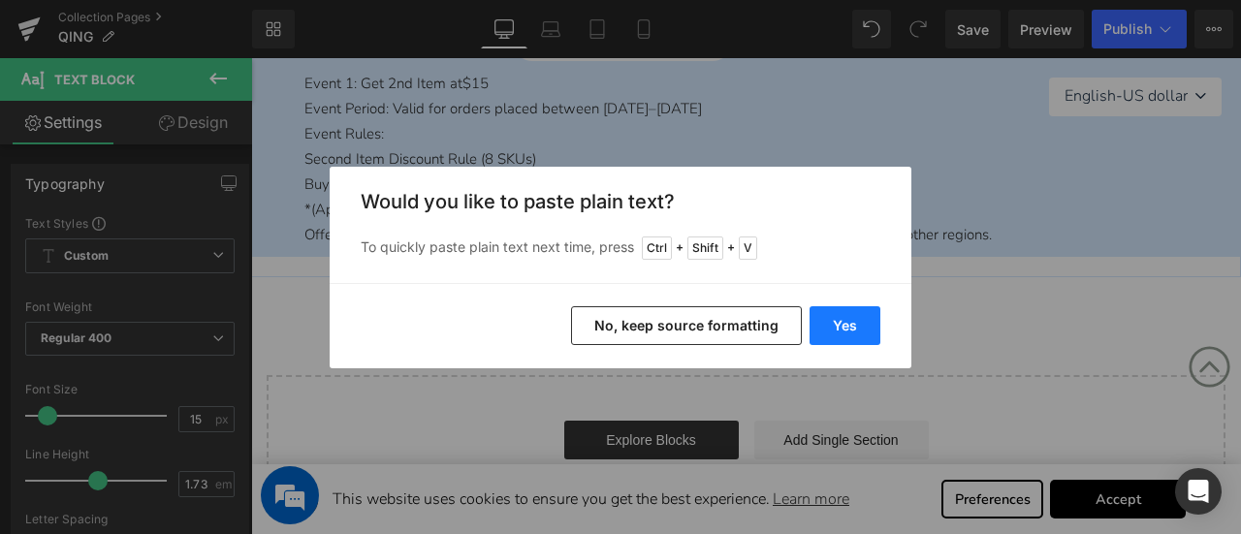
click at [826, 328] on button "Yes" at bounding box center [845, 325] width 71 height 39
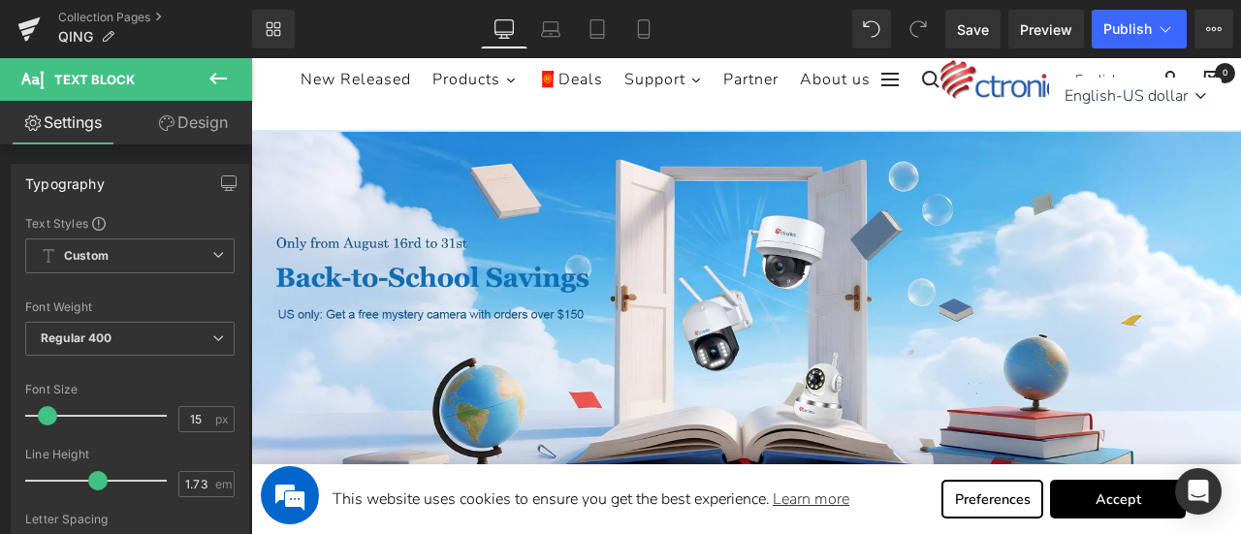
scroll to position [97, 0]
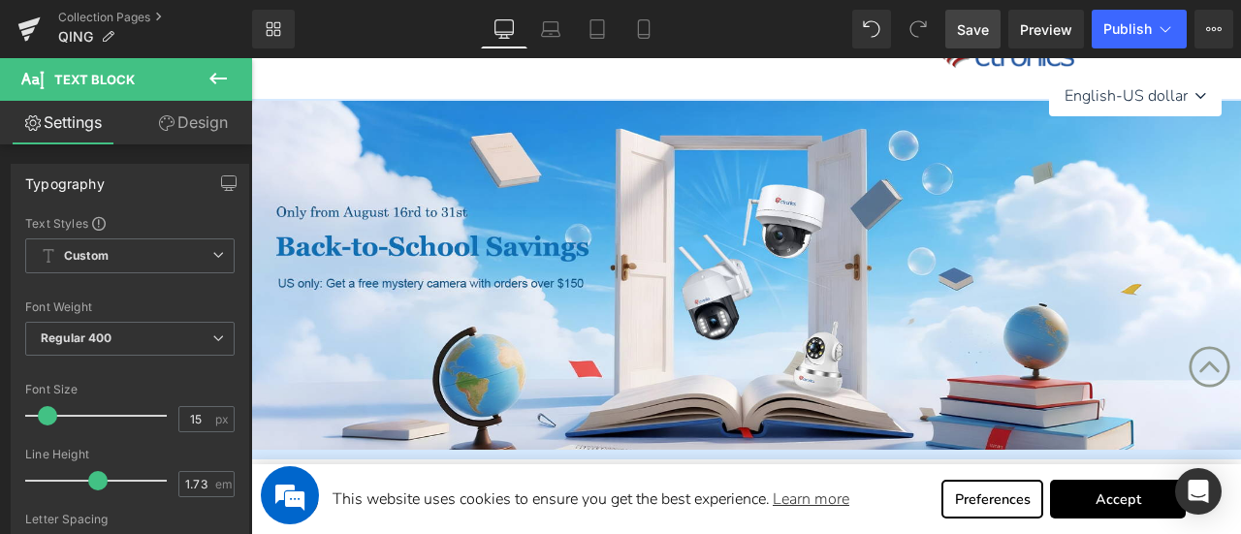
click at [976, 36] on span "Save" at bounding box center [973, 29] width 32 height 20
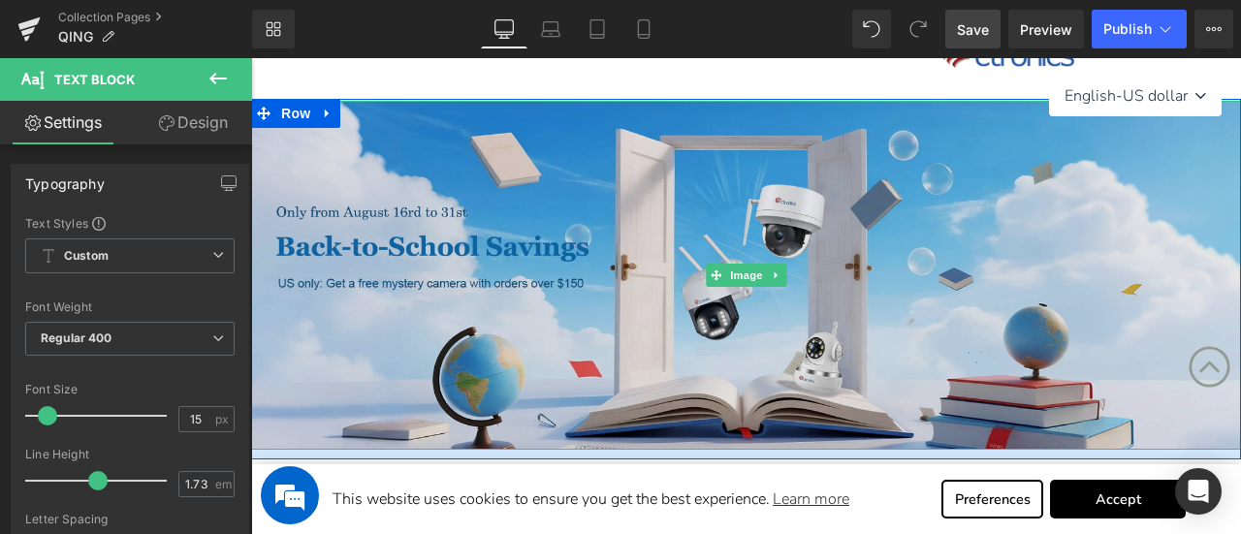
click at [545, 253] on img at bounding box center [746, 275] width 990 height 349
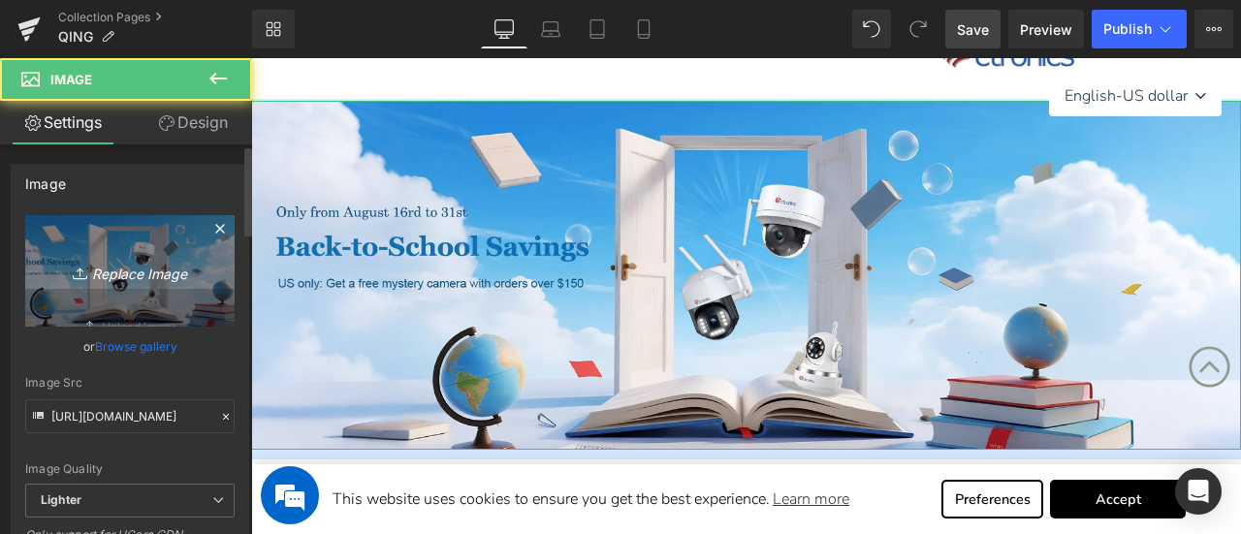
click at [133, 257] on link "Replace Image" at bounding box center [129, 271] width 209 height 112
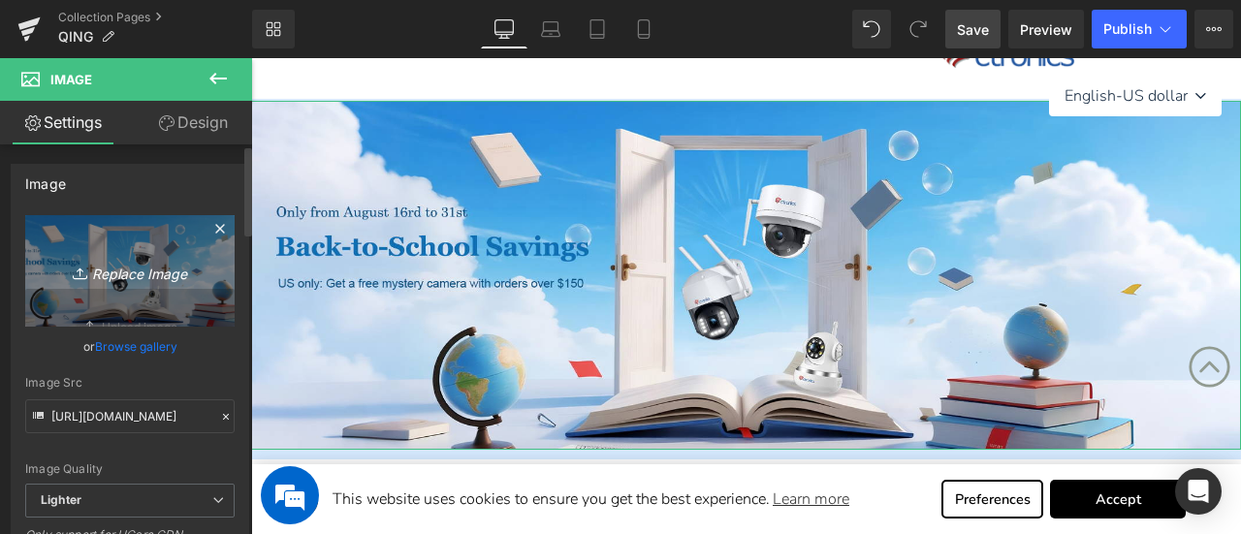
type input "C:\fakepath\CT美91.jpg"
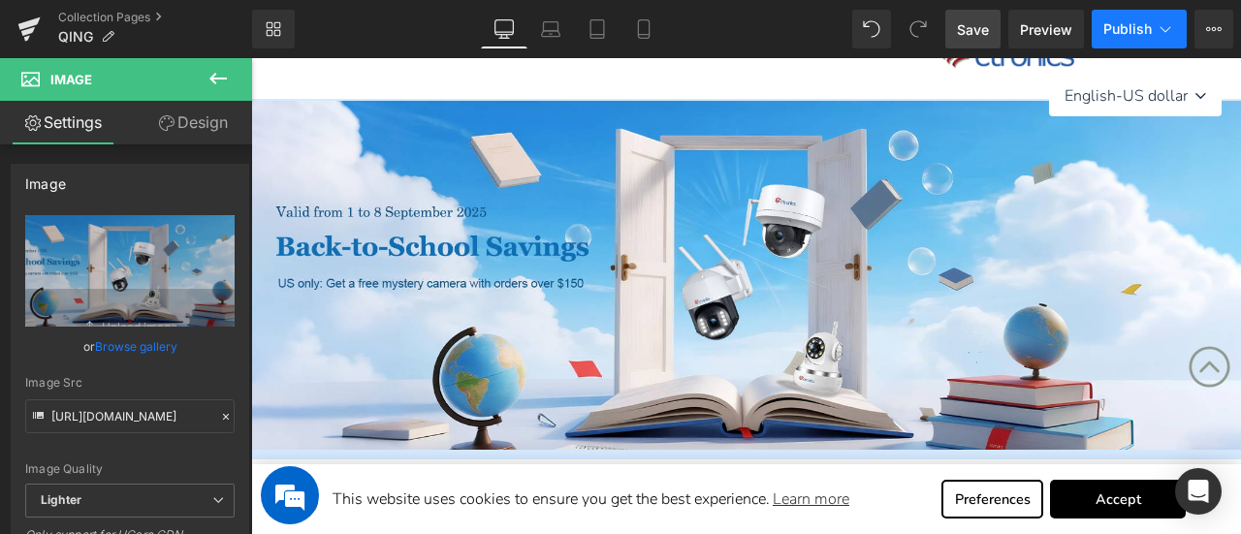
click at [1125, 24] on span "Publish" at bounding box center [1128, 29] width 48 height 16
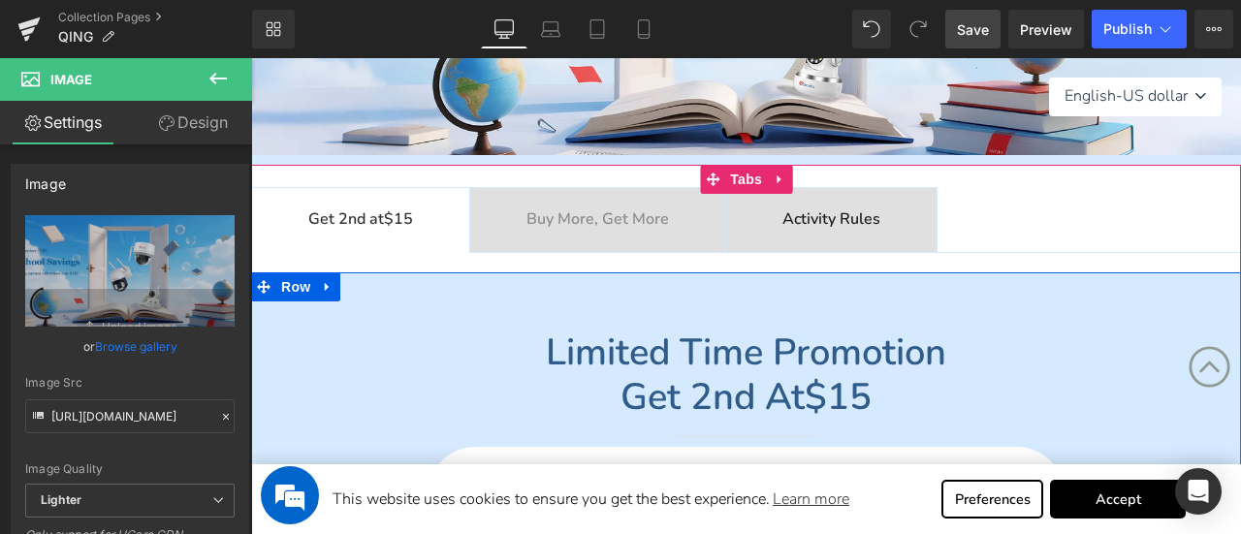
scroll to position [388, 0]
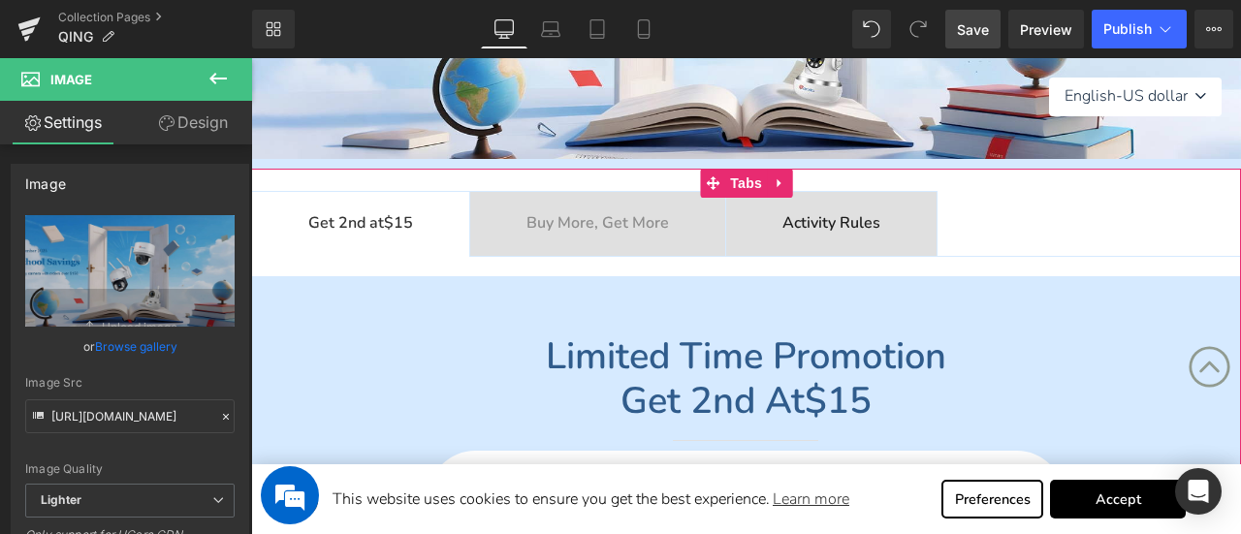
click at [551, 218] on b "Buy More, Get More" at bounding box center [598, 222] width 143 height 21
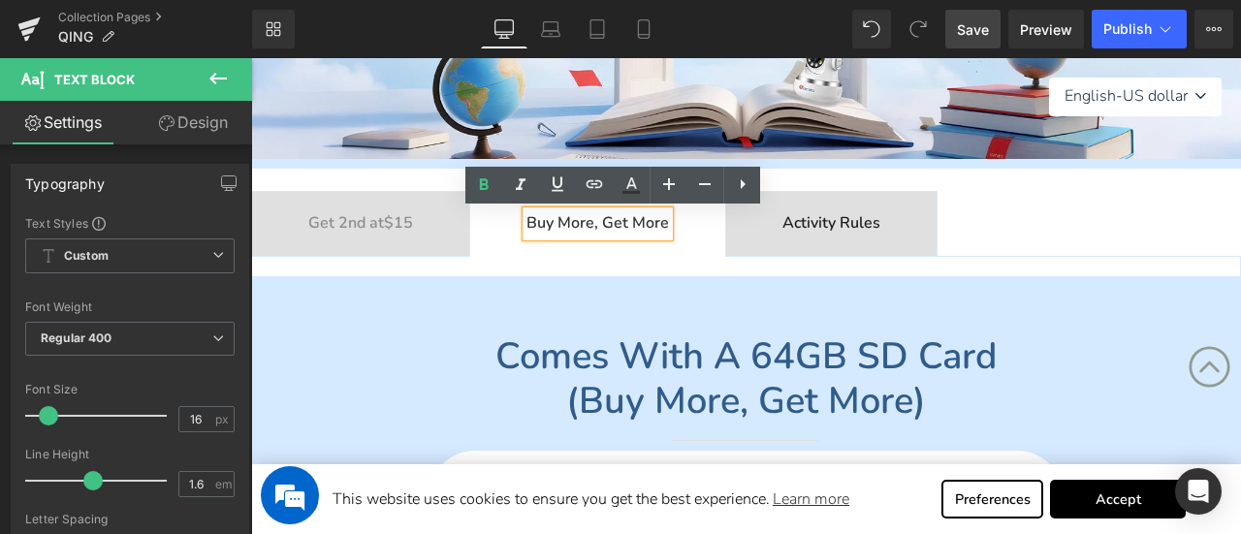
click at [852, 241] on span "Activity Rules Text Block" at bounding box center [831, 224] width 210 height 64
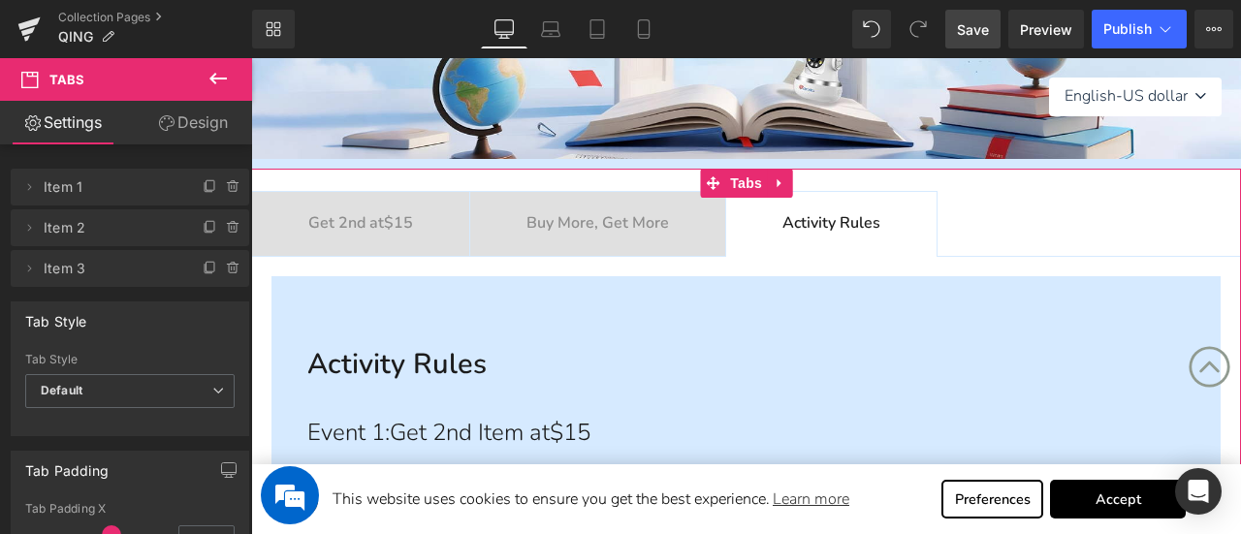
click at [322, 228] on b "Get 2nd at $15" at bounding box center [360, 222] width 105 height 21
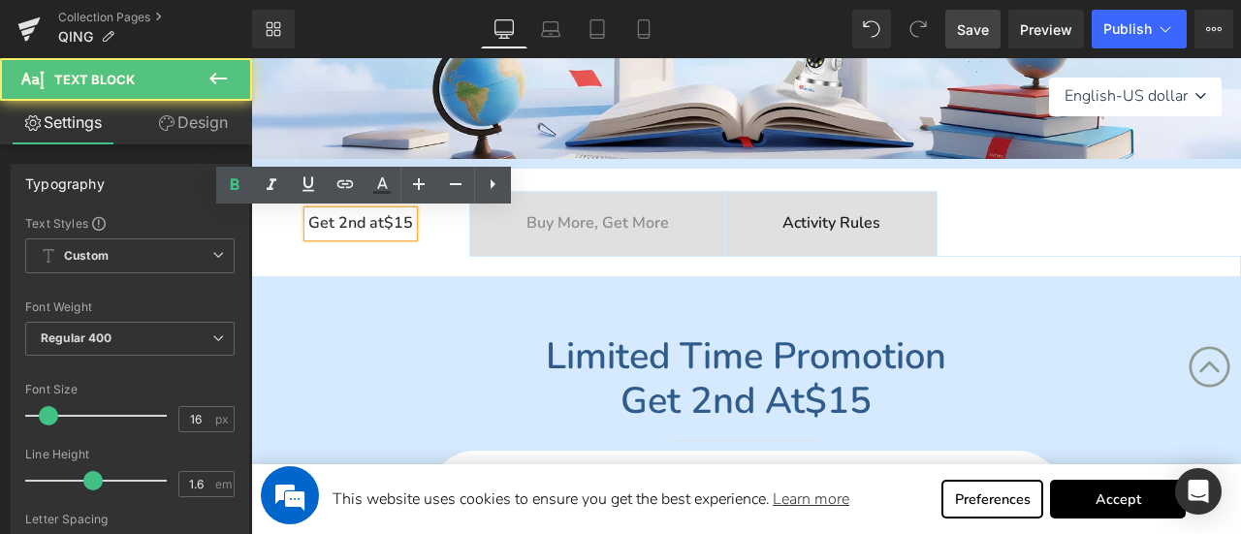
click at [871, 224] on b "Activity Rules" at bounding box center [832, 222] width 98 height 21
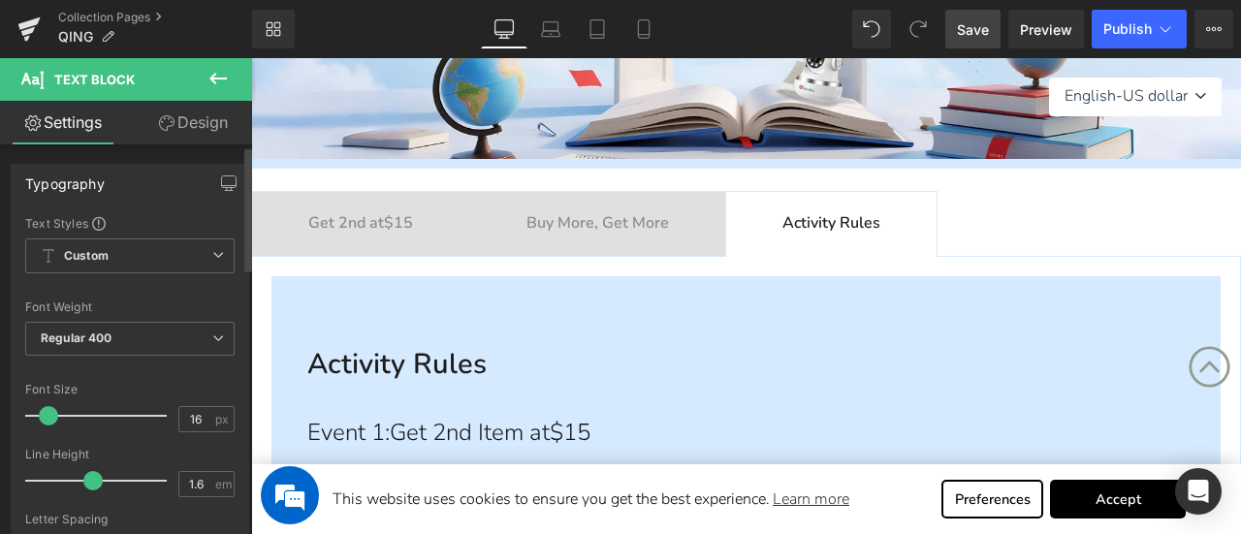
scroll to position [291, 0]
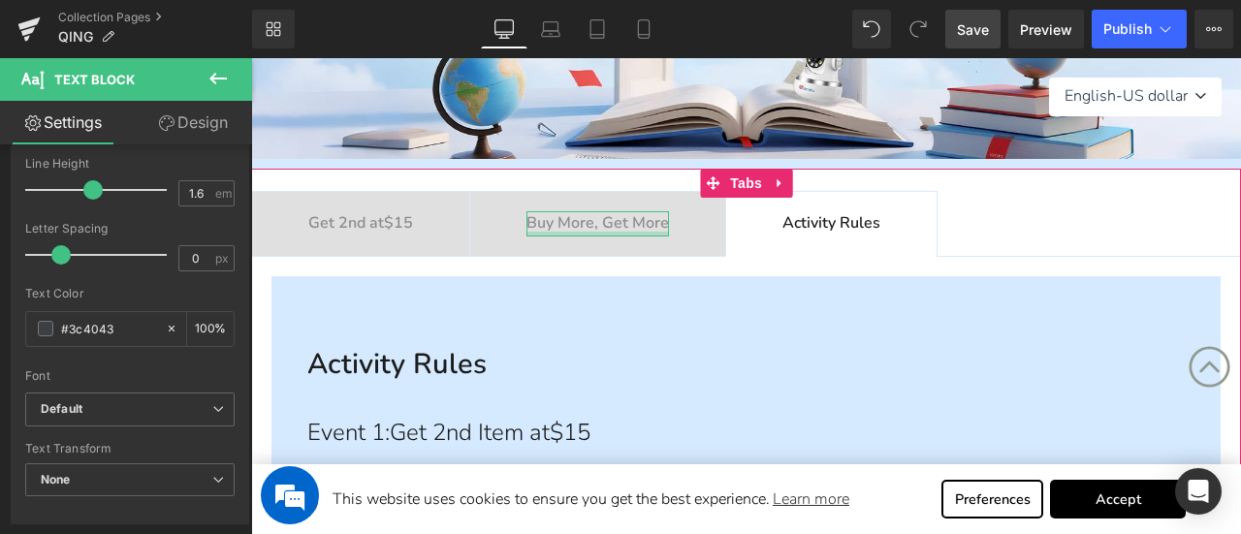
click at [588, 232] on div at bounding box center [598, 234] width 143 height 5
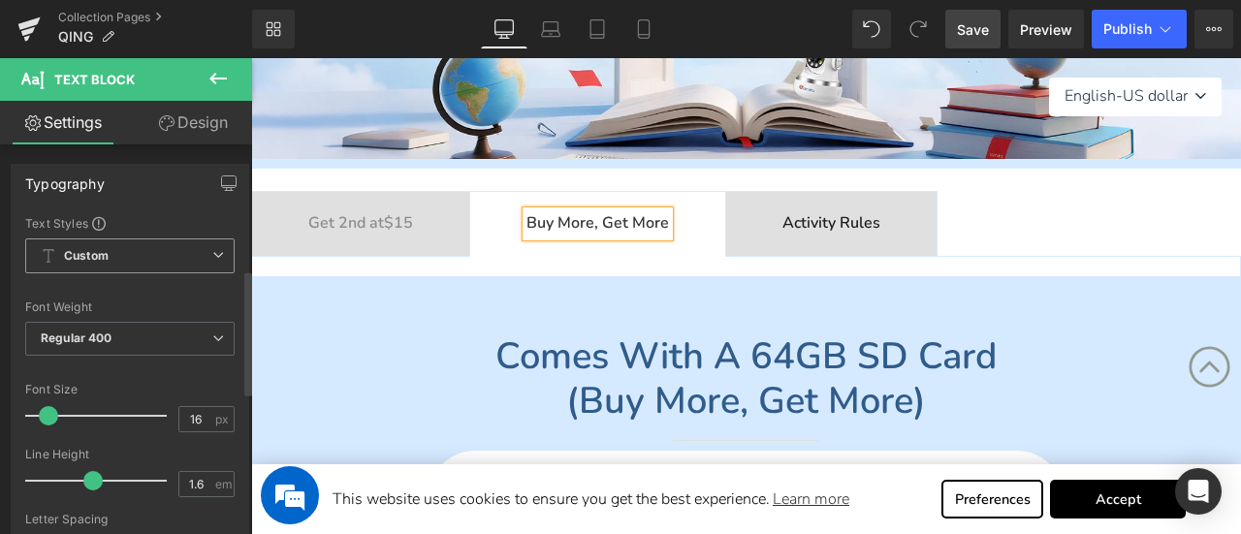
scroll to position [388, 0]
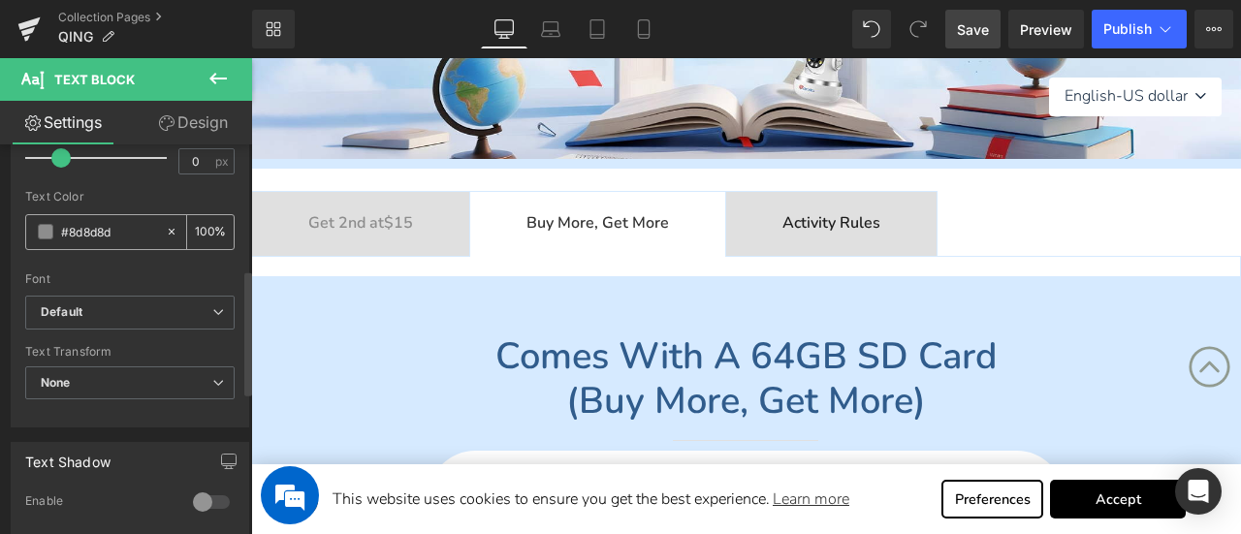
drag, startPoint x: 123, startPoint y: 232, endPoint x: 42, endPoint y: 235, distance: 81.5
click at [42, 235] on div "#8d8d8d" at bounding box center [95, 232] width 139 height 34
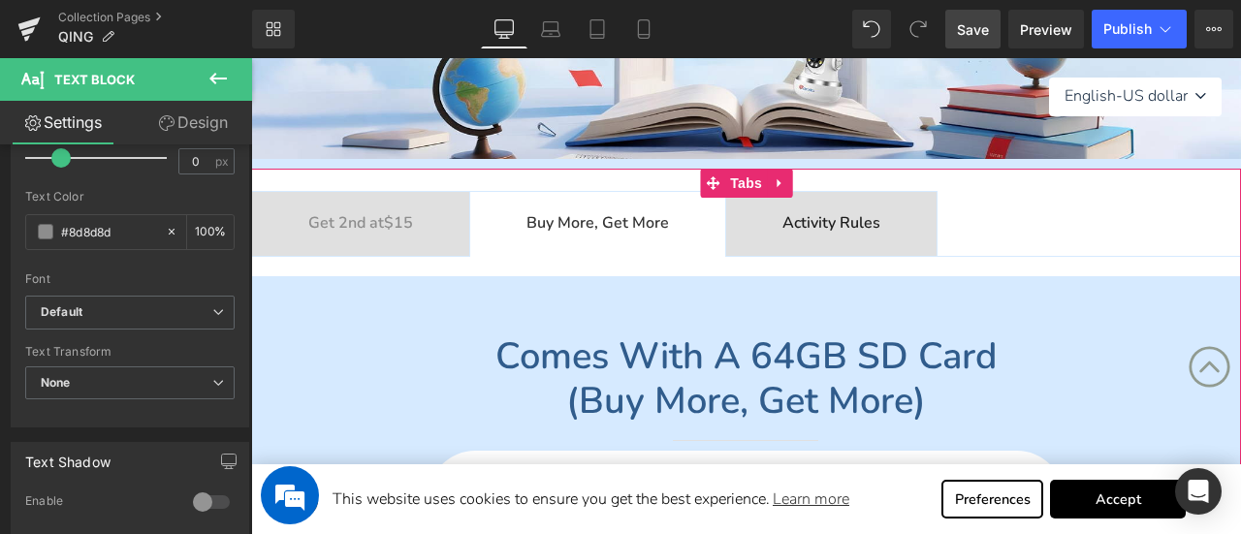
click at [824, 224] on b "Activity Rules" at bounding box center [832, 222] width 98 height 21
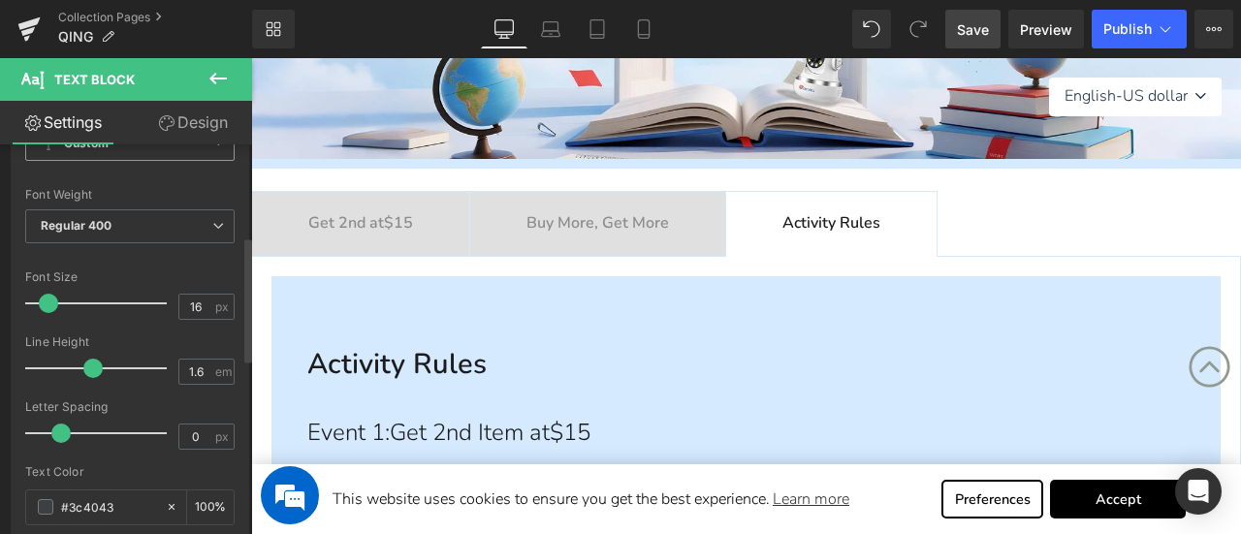
scroll to position [291, 0]
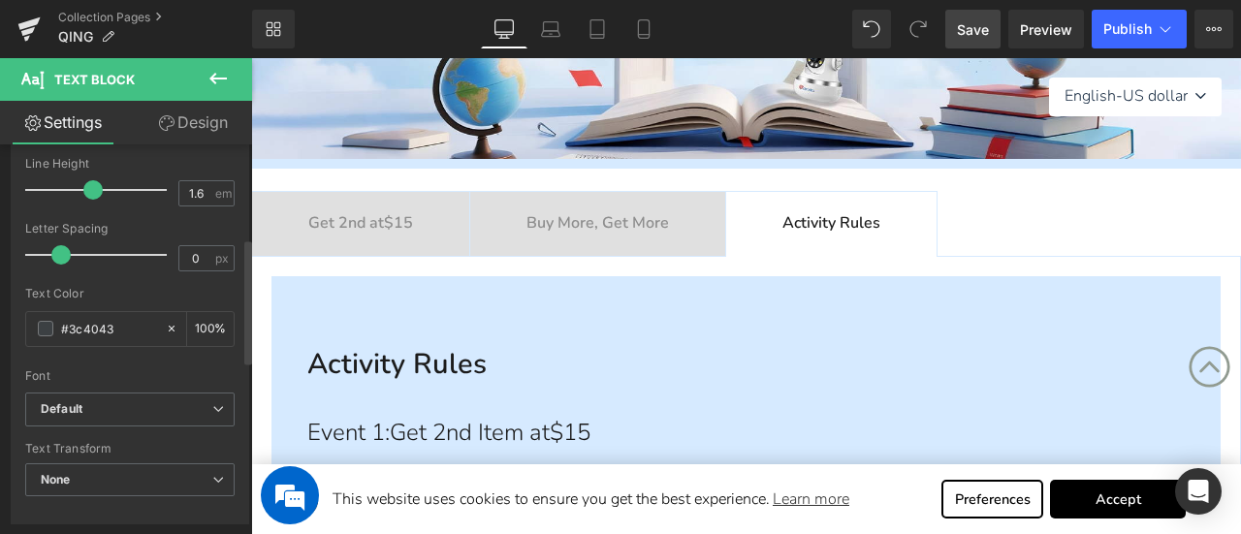
drag, startPoint x: 126, startPoint y: 323, endPoint x: 22, endPoint y: 315, distance: 104.1
click at [23, 315] on div "Text Styles Custom Custom Setup Global Style Custom Setup Global Style Thin 100…" at bounding box center [130, 223] width 237 height 599
type input "#8d8d8d"
click at [103, 357] on div at bounding box center [129, 363] width 209 height 13
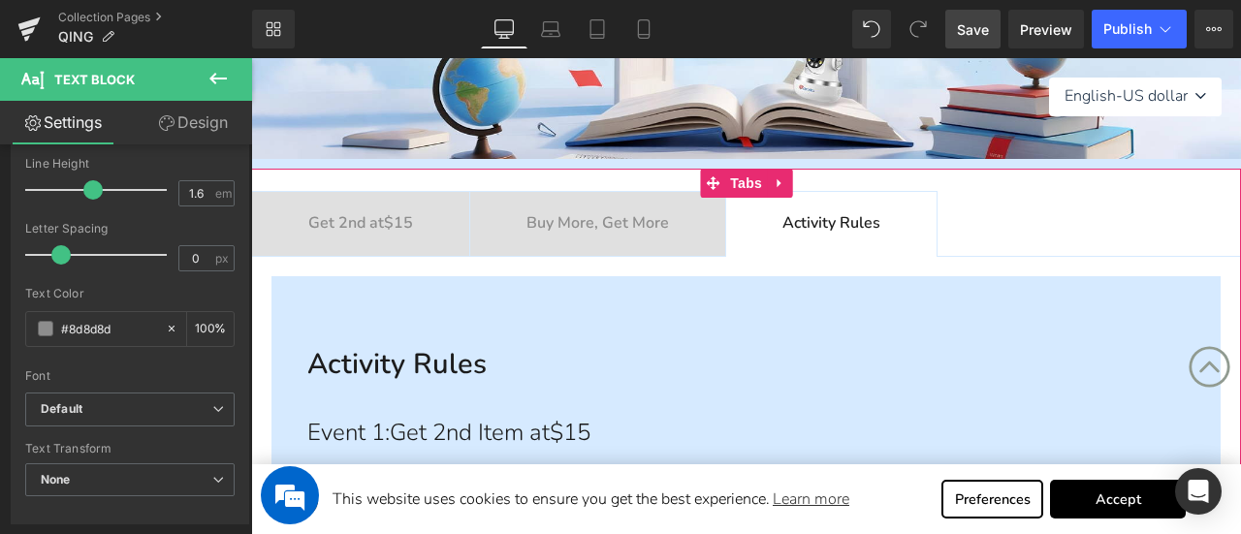
click at [619, 226] on b "Buy More, Get More" at bounding box center [598, 222] width 143 height 21
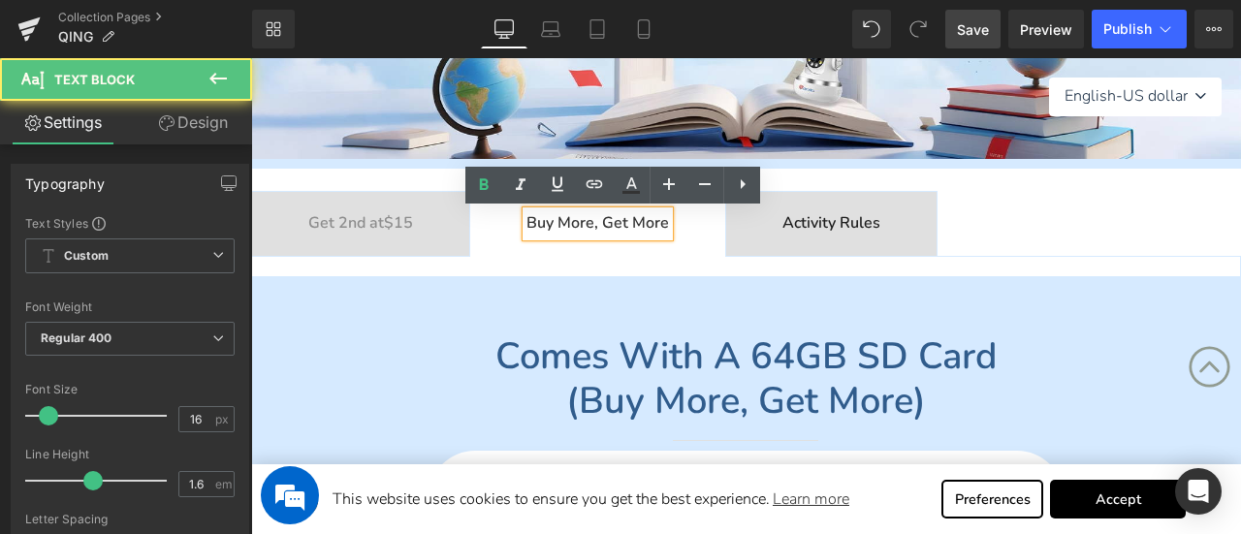
click at [395, 226] on tc-money "$15" at bounding box center [398, 222] width 29 height 21
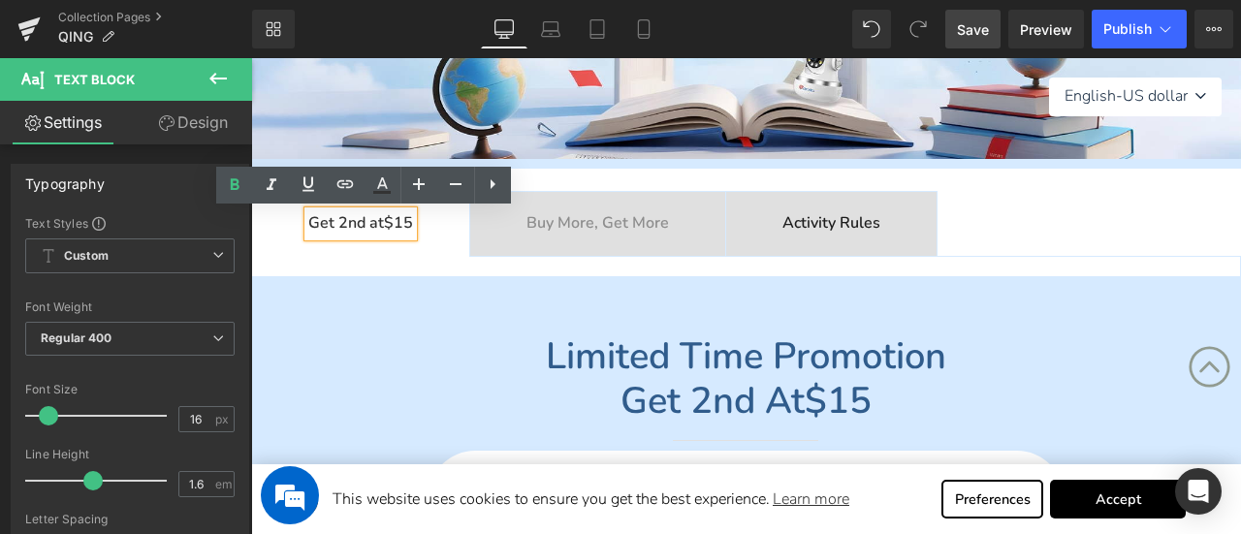
click at [832, 217] on b "Activity Rules" at bounding box center [832, 222] width 98 height 21
click at [881, 226] on b "Activity Rules" at bounding box center [832, 222] width 98 height 21
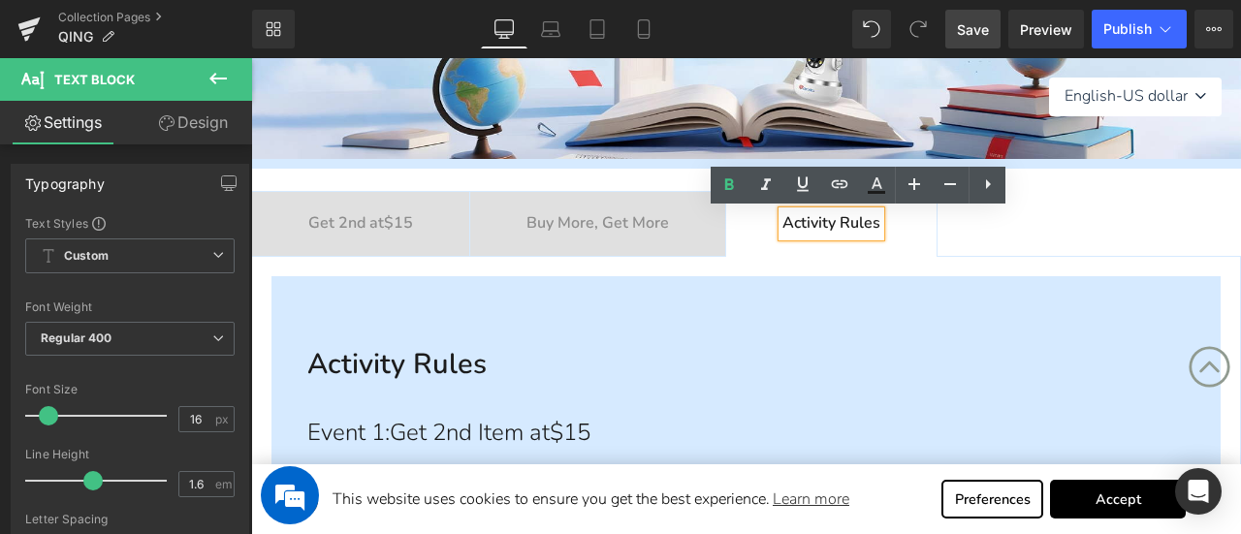
click at [876, 225] on b "Activity Rules" at bounding box center [832, 222] width 98 height 21
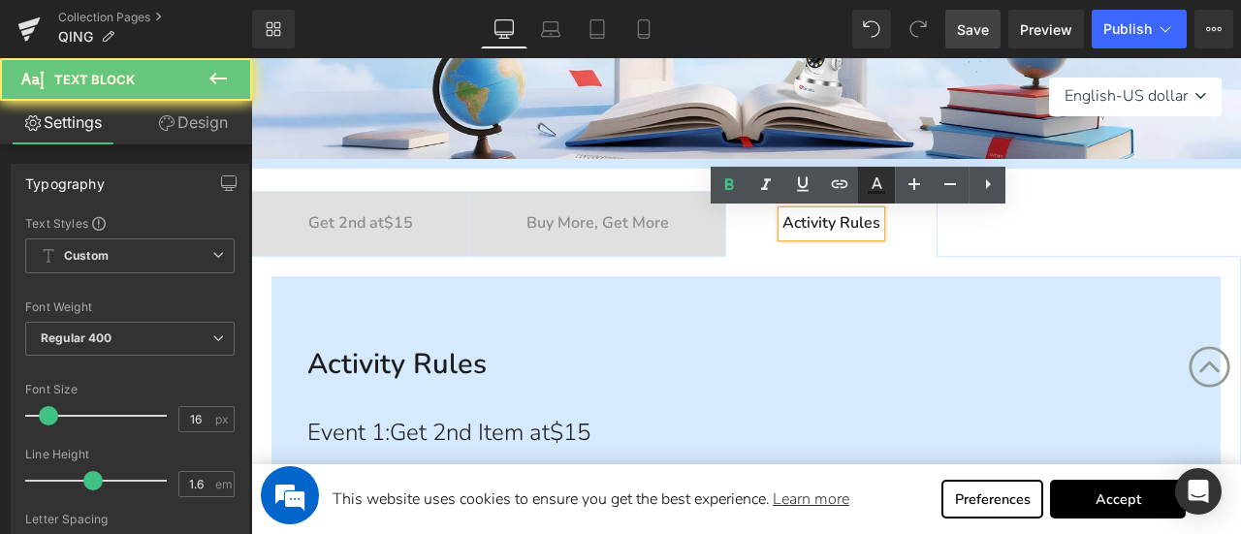
click at [880, 197] on icon at bounding box center [876, 185] width 23 height 23
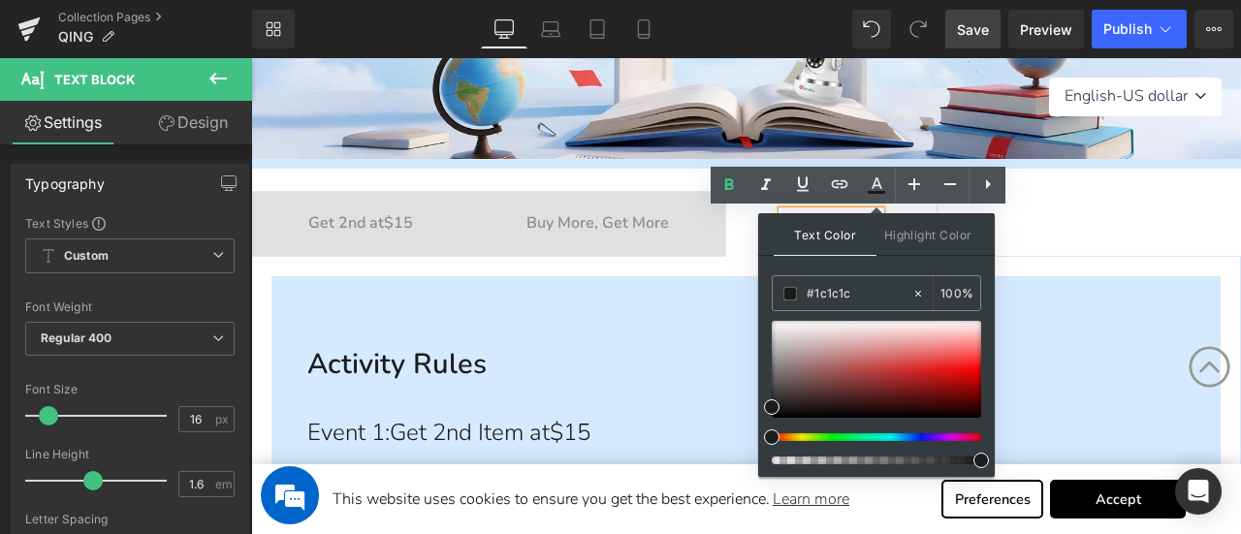
drag, startPoint x: 861, startPoint y: 296, endPoint x: 762, endPoint y: 294, distance: 98.9
click at [764, 294] on div "Text Color Highlight Color #333333 #1c1c1c 100 % none 0 %" at bounding box center [876, 345] width 237 height 264
paste input "8d8d8d"
type input "#8d8d8d"
click at [788, 293] on span at bounding box center [791, 294] width 14 height 14
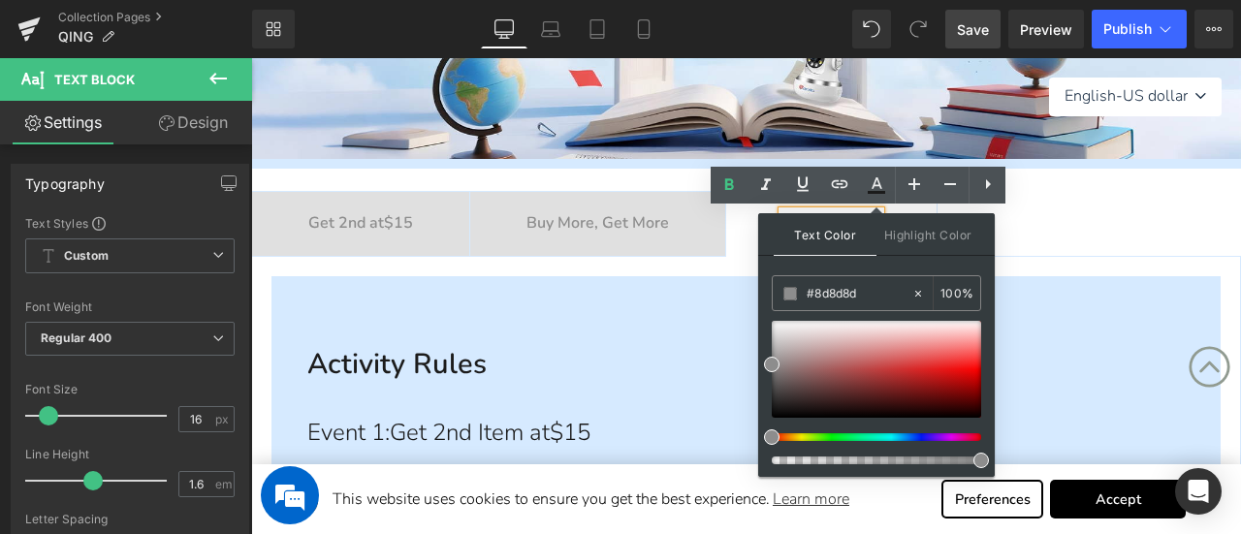
click at [251, 58] on div at bounding box center [251, 58] width 0 height 0
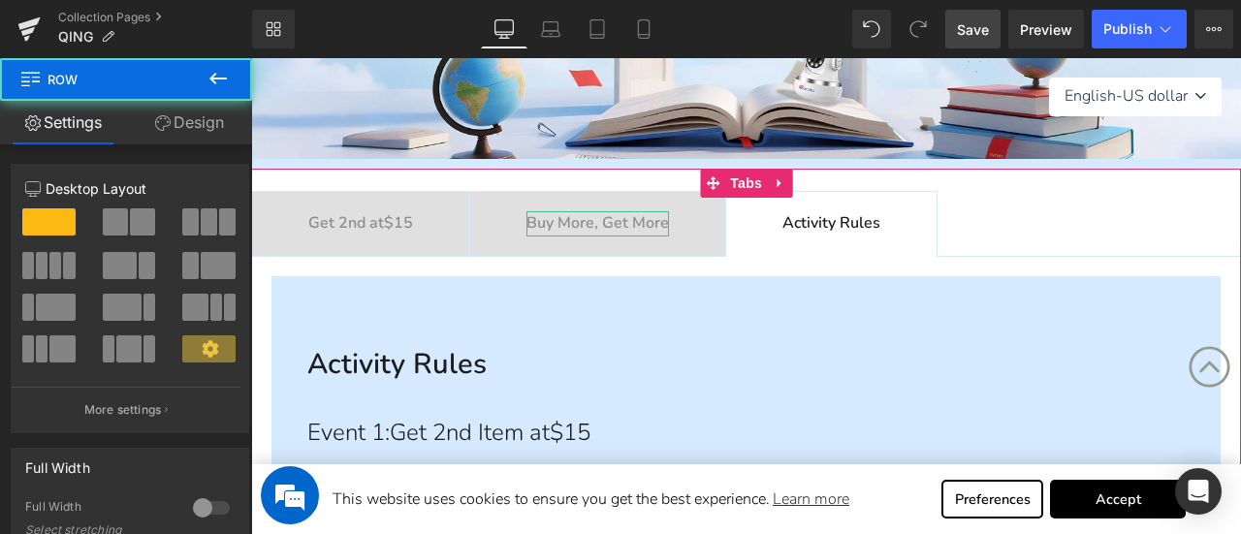
click at [653, 219] on b "Buy More, Get More" at bounding box center [598, 222] width 143 height 21
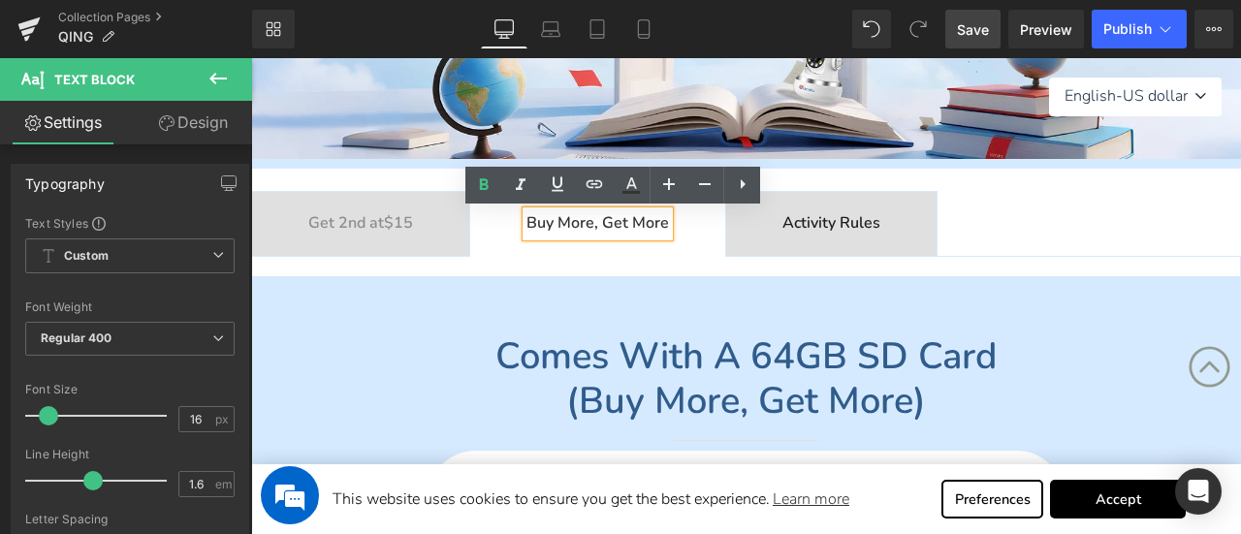
click at [1022, 238] on ul "Get 2nd at $15 Text Block Buy More, Get More Text Block Activity Rules Text Blo…" at bounding box center [746, 224] width 990 height 66
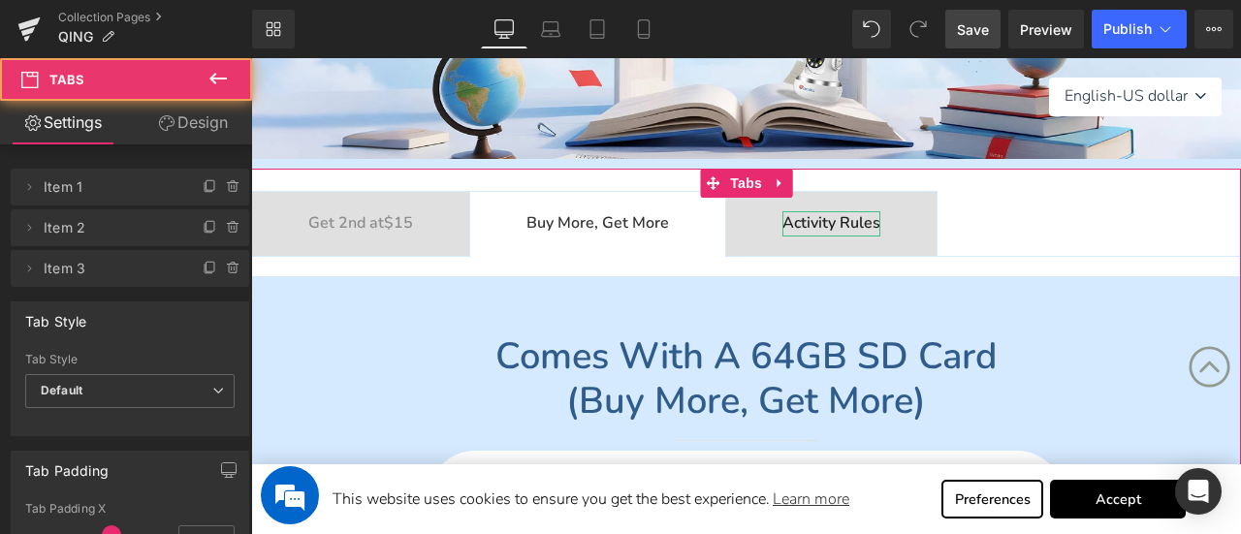
click at [878, 224] on b "Activity Rules" at bounding box center [832, 222] width 98 height 21
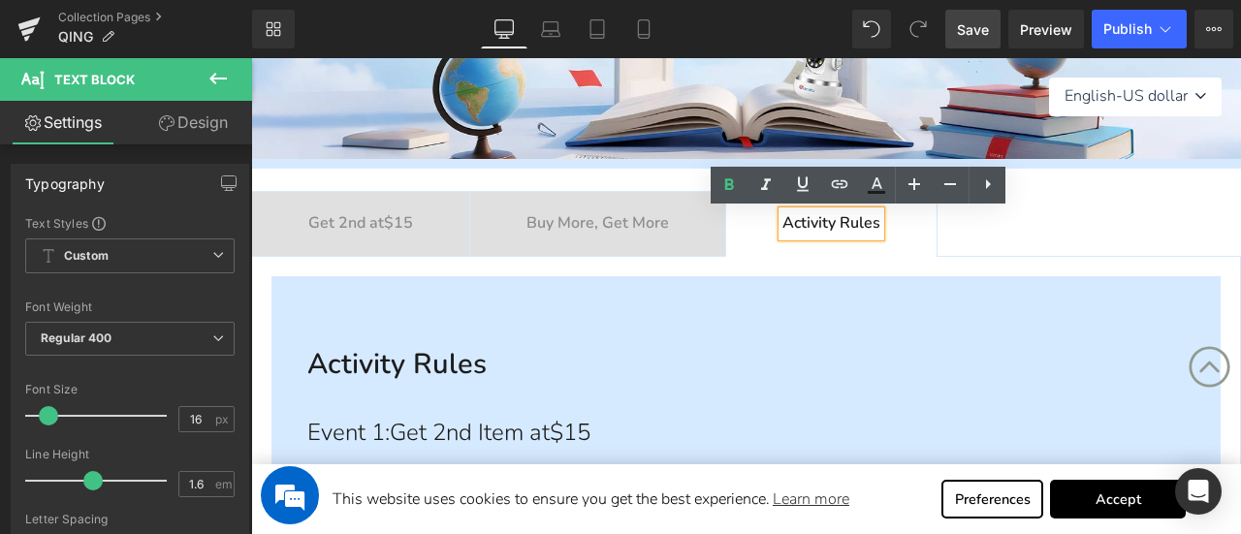
click at [878, 224] on b "Activity Rules" at bounding box center [832, 222] width 98 height 21
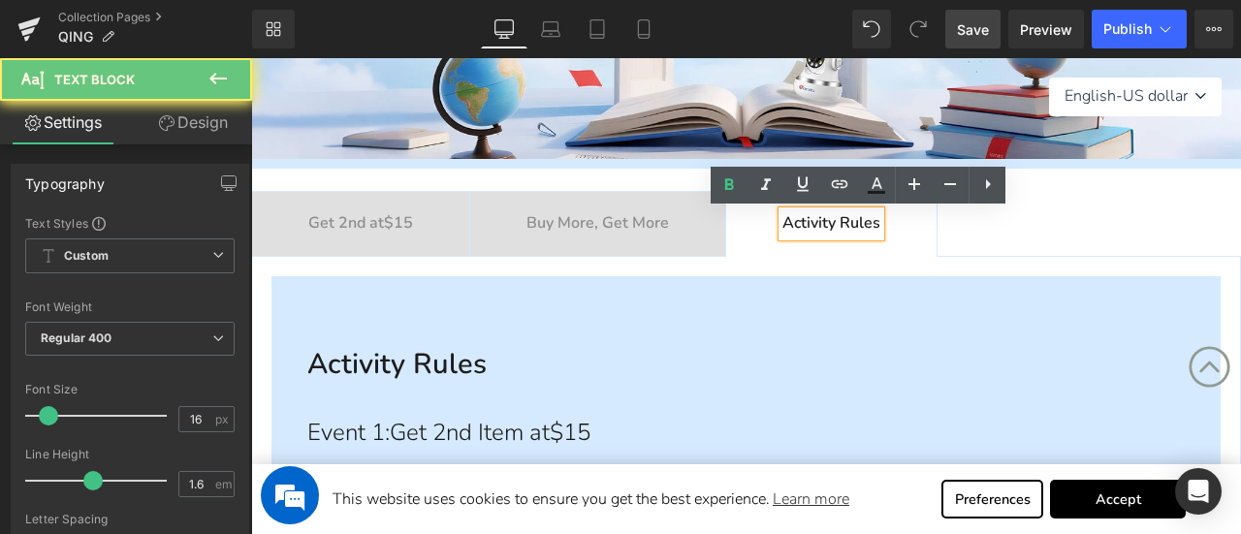
click at [878, 224] on b "Activity Rules" at bounding box center [832, 222] width 98 height 21
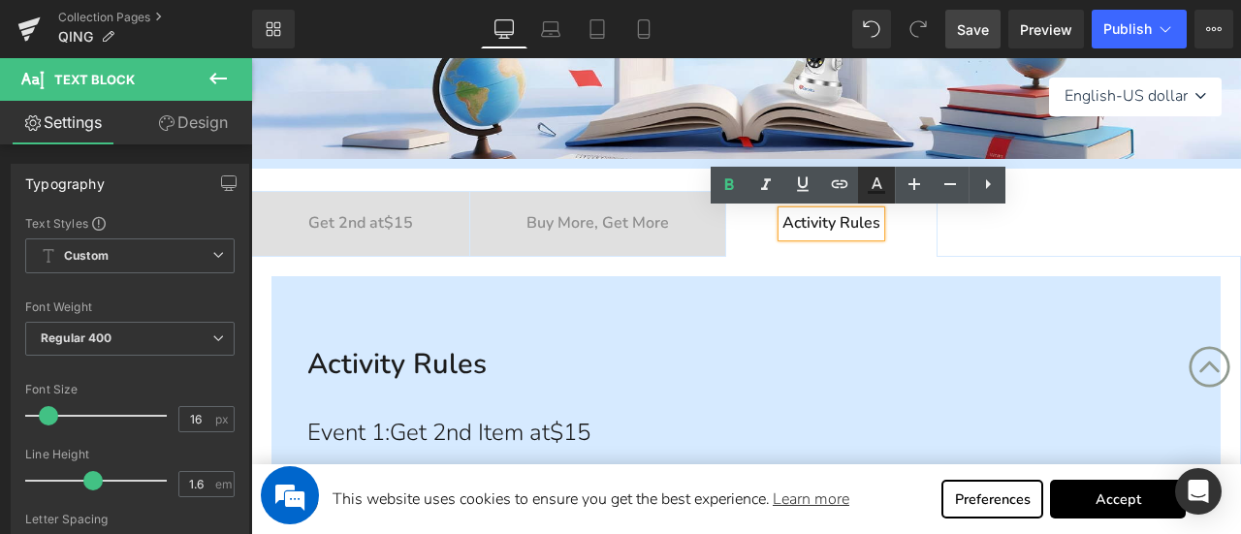
click at [873, 193] on icon at bounding box center [876, 192] width 17 height 3
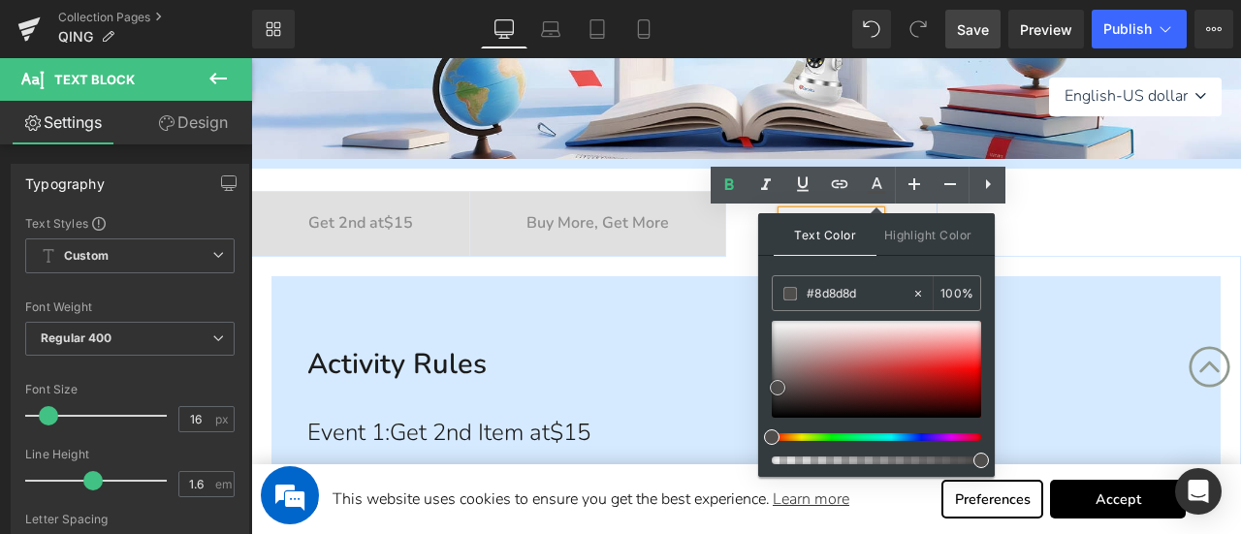
click at [778, 387] on div at bounding box center [876, 369] width 209 height 97
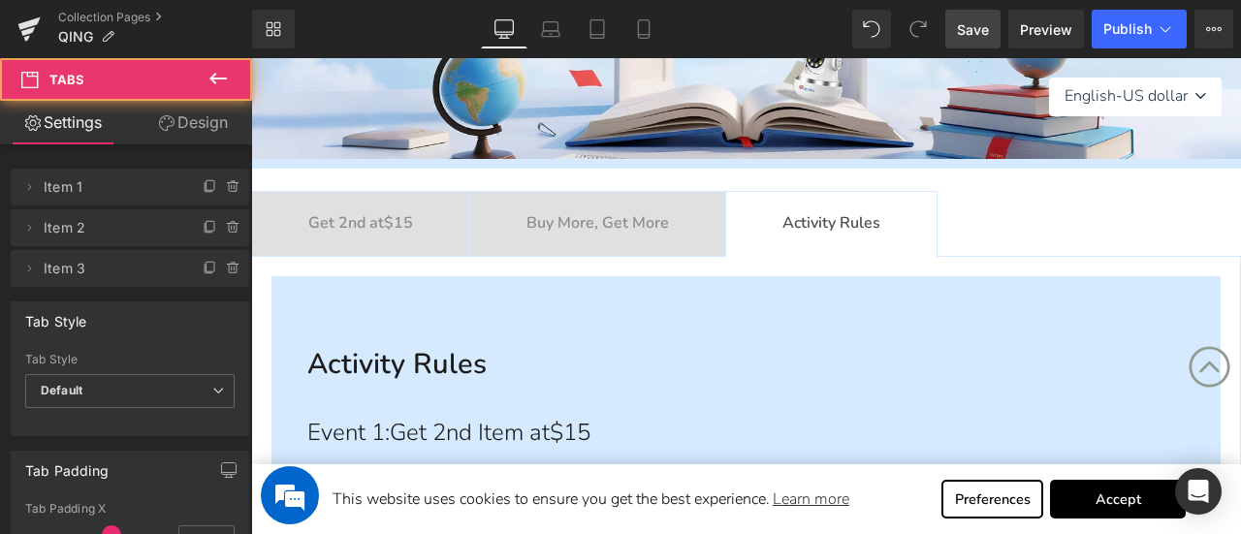
click at [669, 218] on div "Buy More, Get More Text Block" at bounding box center [598, 223] width 143 height 25
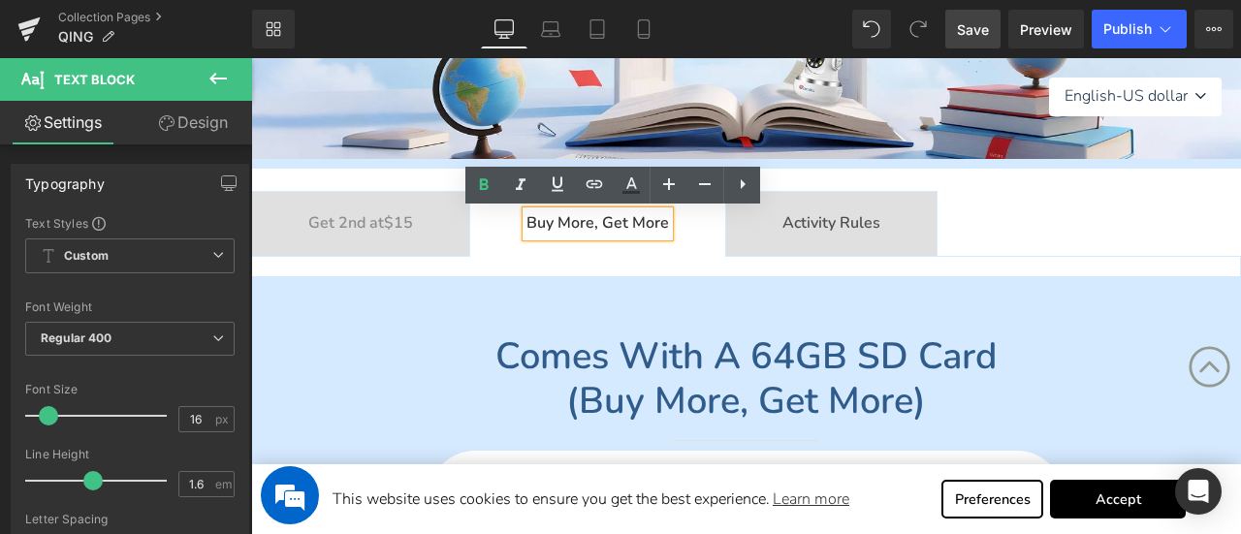
click at [820, 229] on b "Activity Rules" at bounding box center [832, 222] width 98 height 21
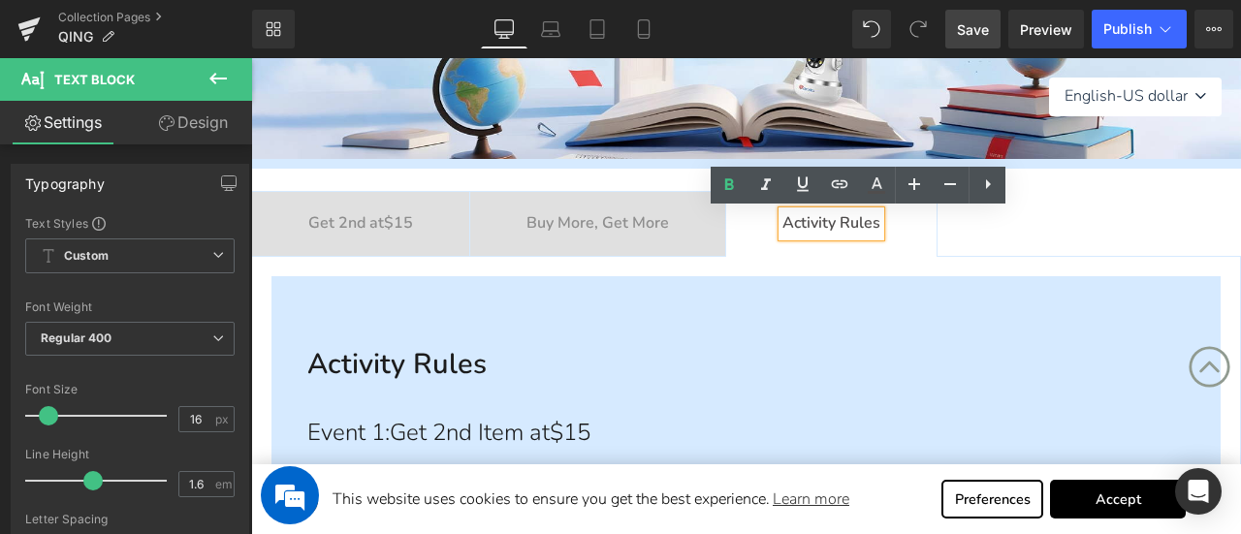
click at [388, 226] on b "Get 2nd at $15" at bounding box center [360, 222] width 105 height 21
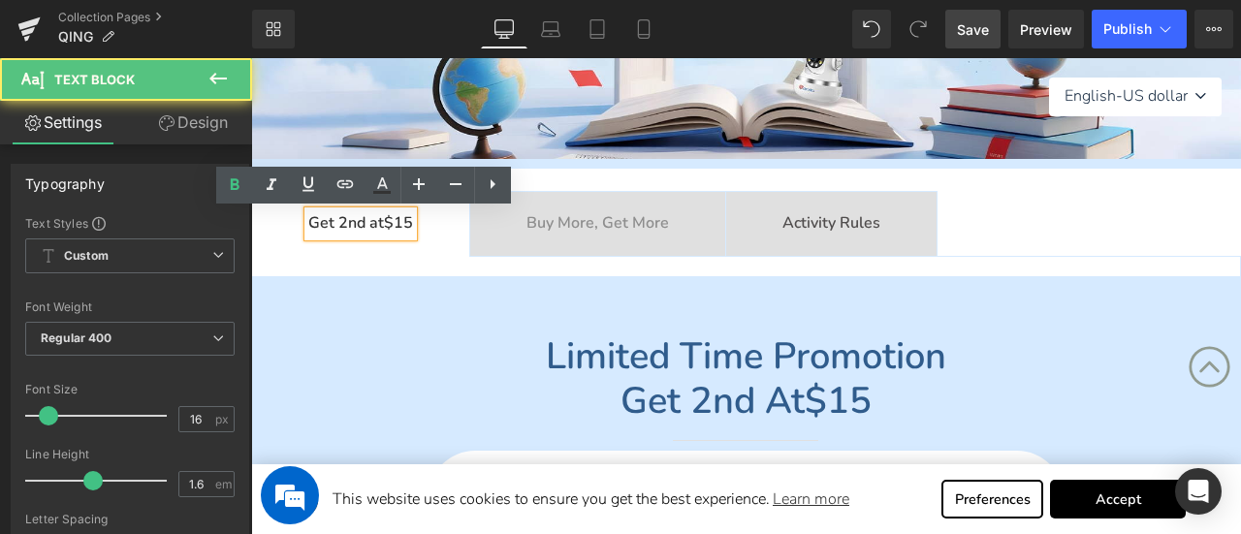
click at [881, 230] on b "Activity Rules" at bounding box center [832, 222] width 98 height 21
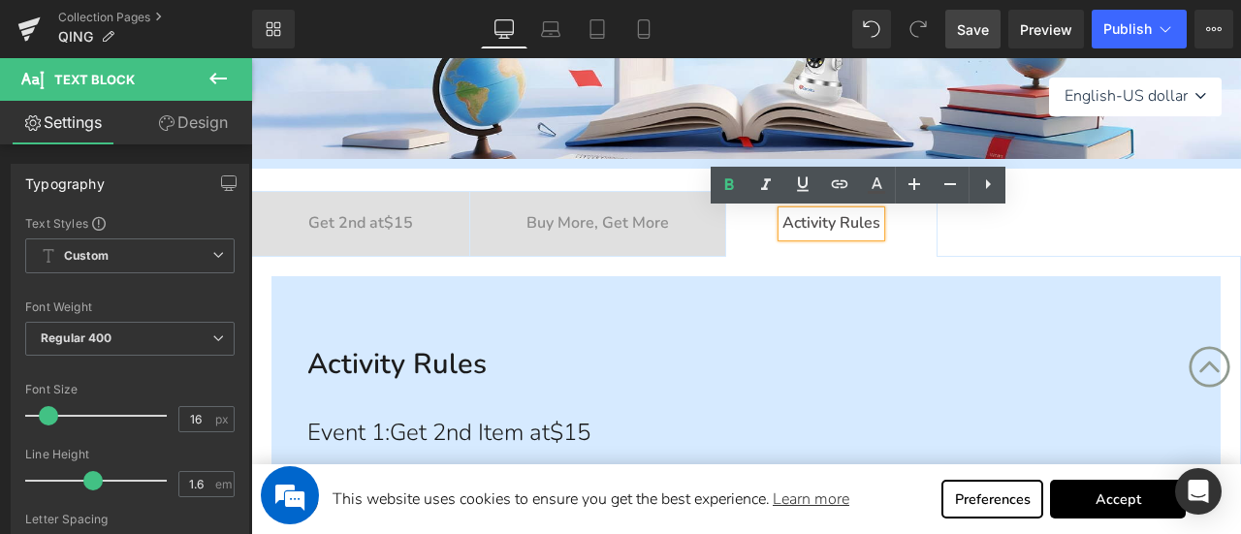
click at [1058, 231] on ul "Get 2nd at $15 Text Block Buy More, Get More Text Block Activity Rules Text Blo…" at bounding box center [746, 224] width 990 height 66
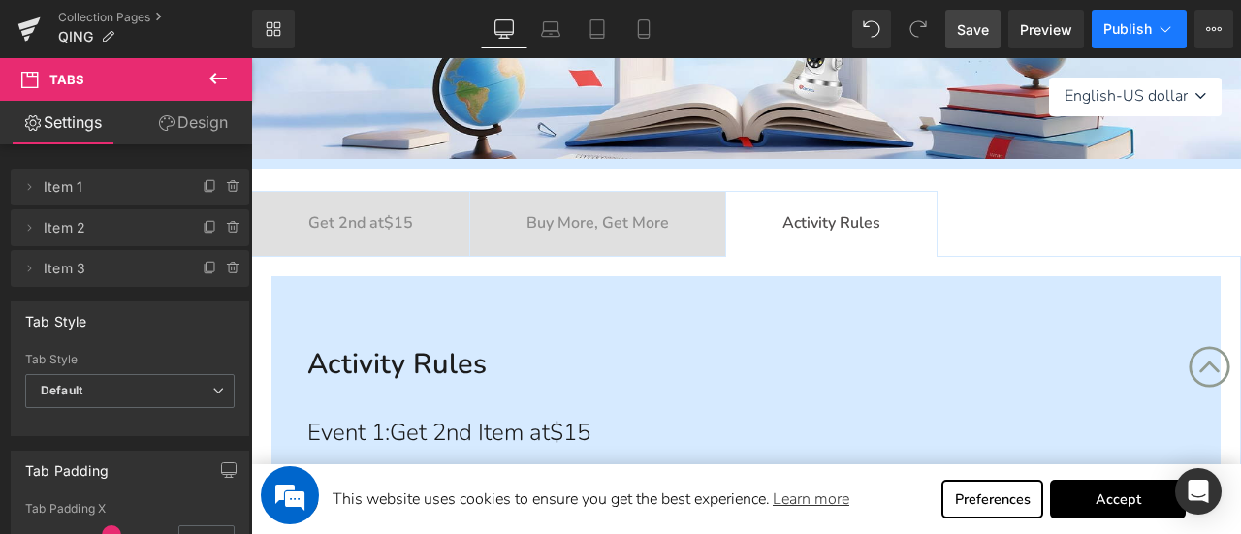
click at [1140, 33] on span "Publish" at bounding box center [1128, 29] width 48 height 16
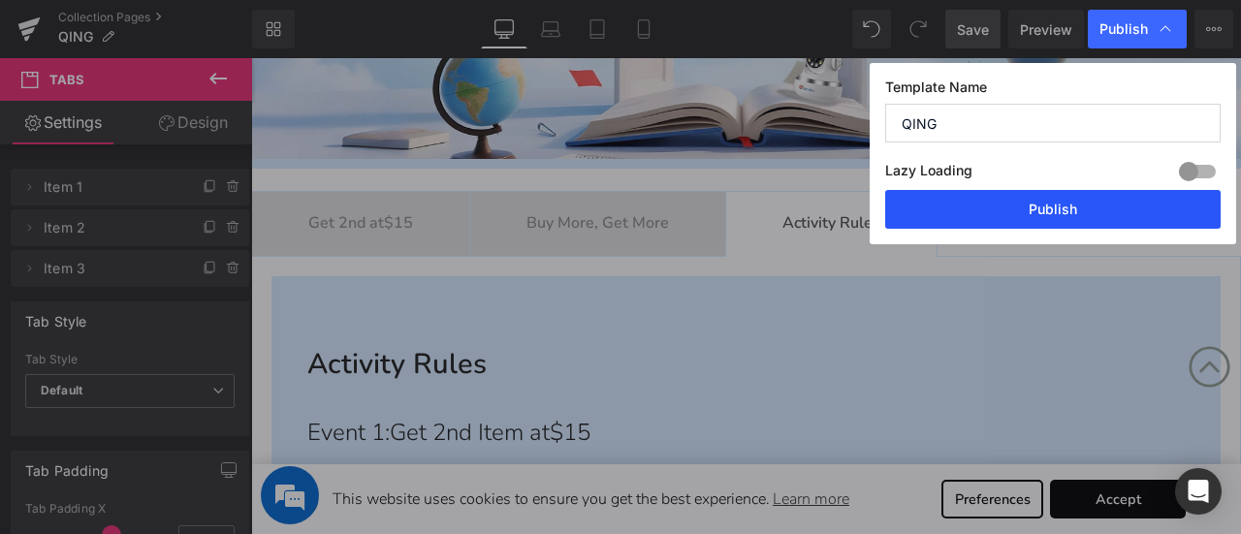
click at [1090, 218] on button "Publish" at bounding box center [1053, 209] width 336 height 39
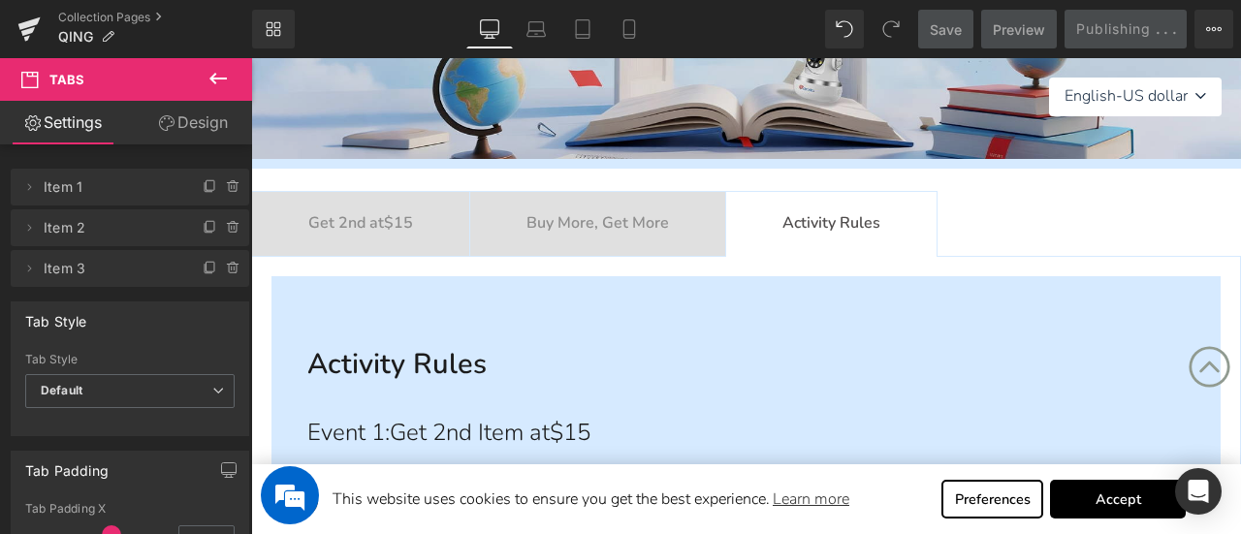
scroll to position [0, 0]
